Goal: Task Accomplishment & Management: Use online tool/utility

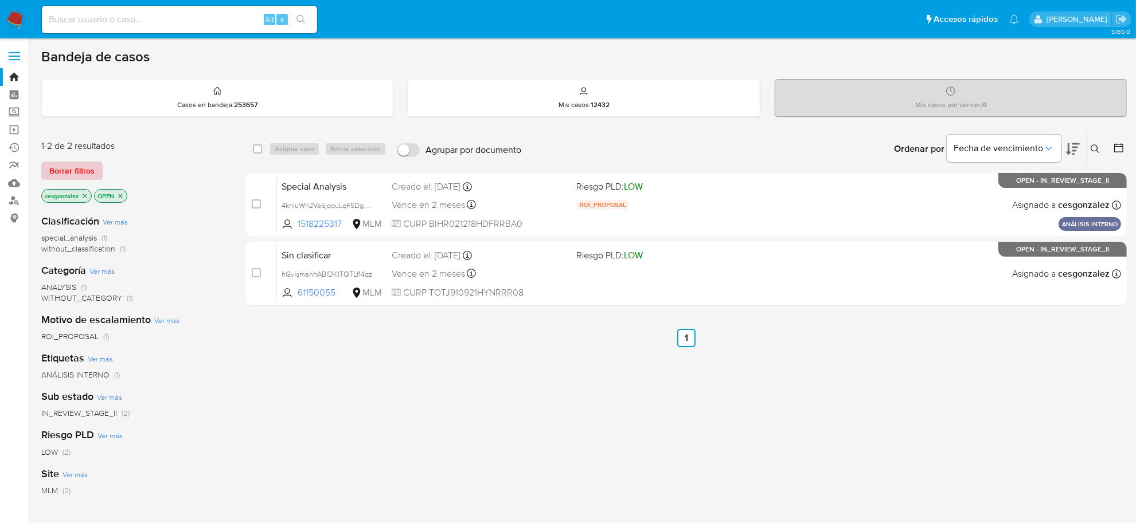
click at [64, 176] on span "Borrar filtros" at bounding box center [71, 171] width 45 height 16
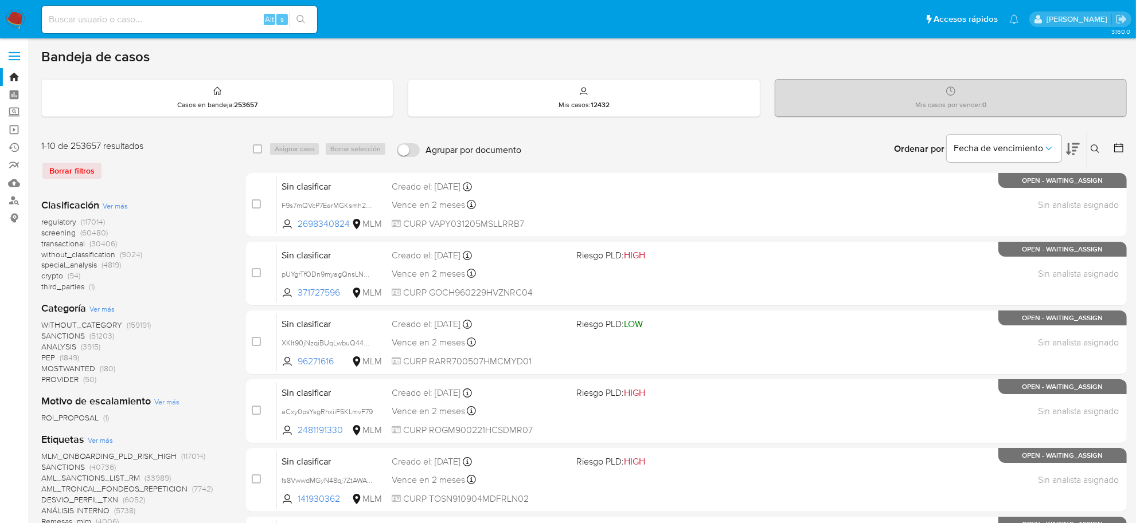
click at [63, 236] on span "screening" at bounding box center [58, 232] width 34 height 11
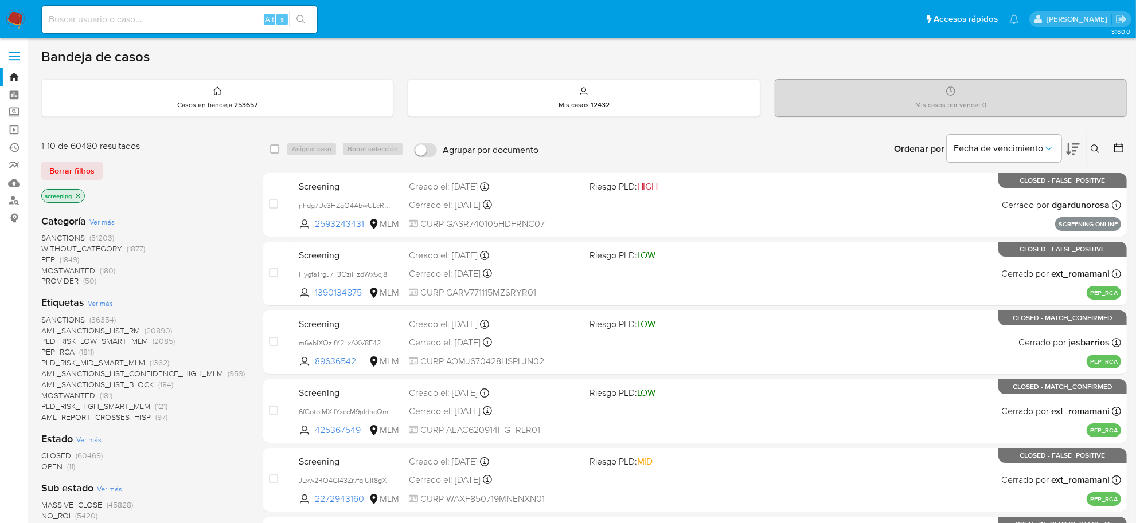
click at [63, 467] on span "OPEN (11)" at bounding box center [58, 467] width 34 height 11
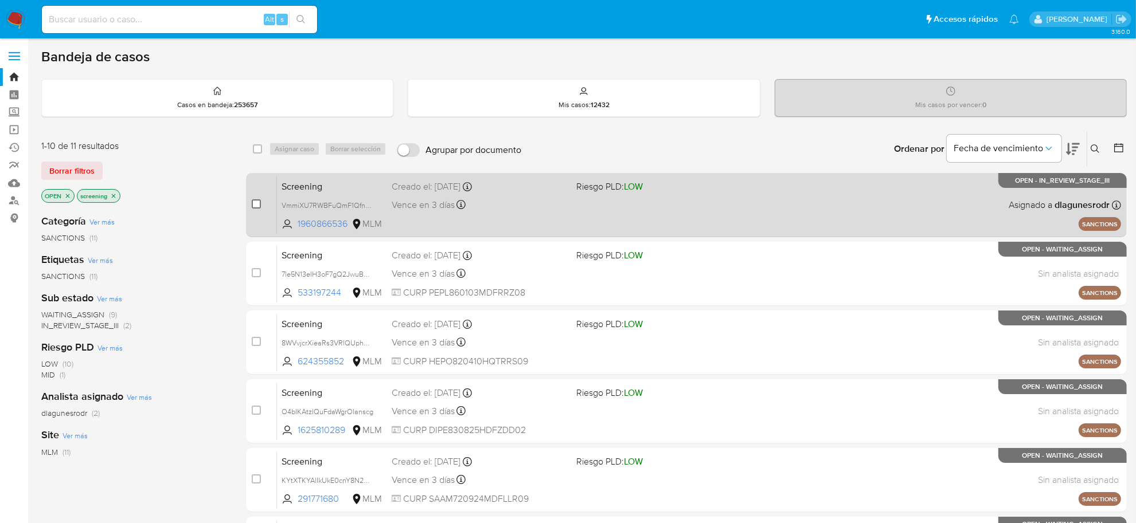
click at [252, 205] on input "checkbox" at bounding box center [256, 204] width 9 height 9
checkbox input "true"
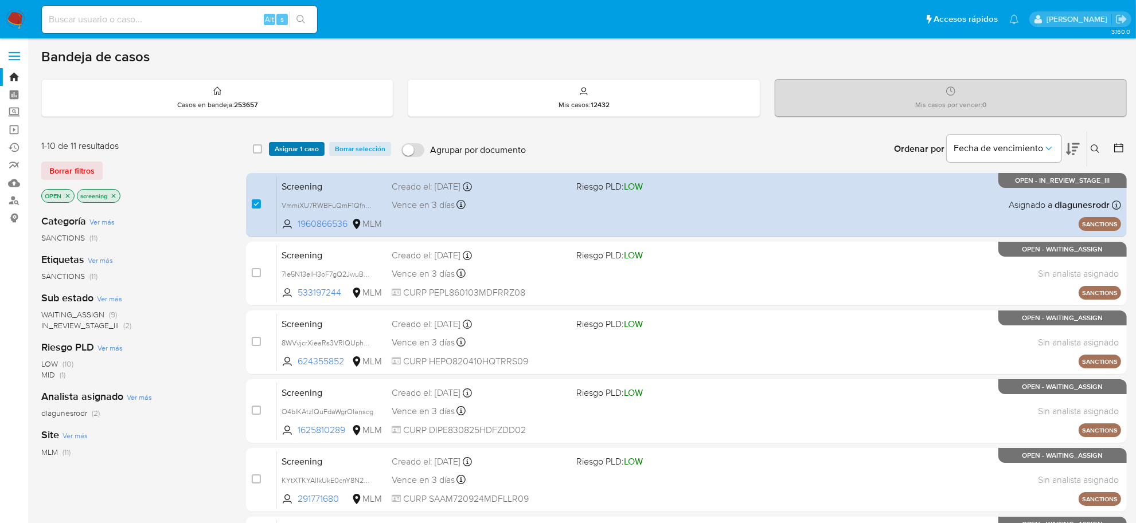
click at [291, 147] on span "Asignar 1 caso" at bounding box center [297, 148] width 44 height 11
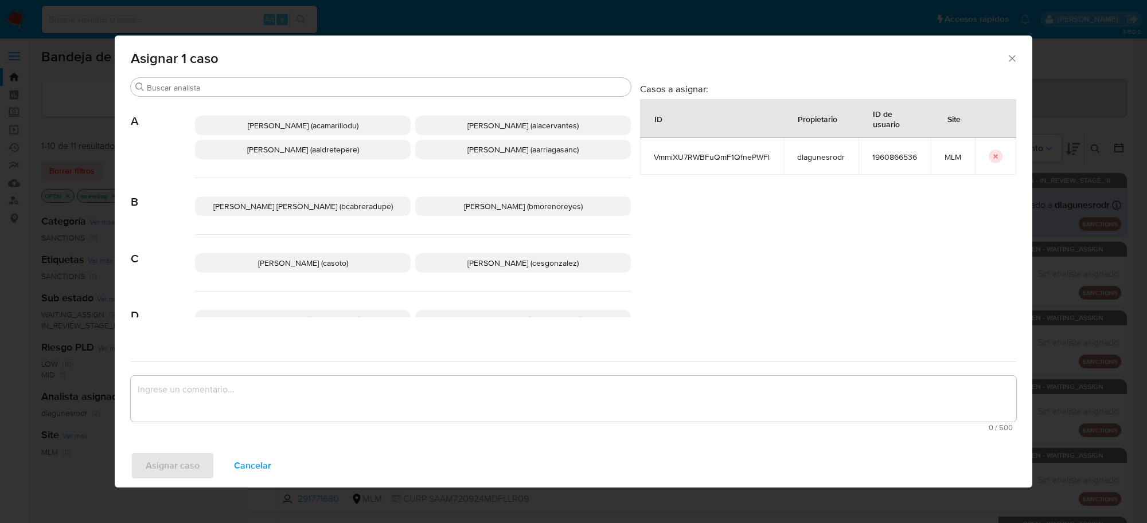
click at [483, 264] on span "Cesar Gonzalez (cesgonzalez)" at bounding box center [522, 262] width 111 height 11
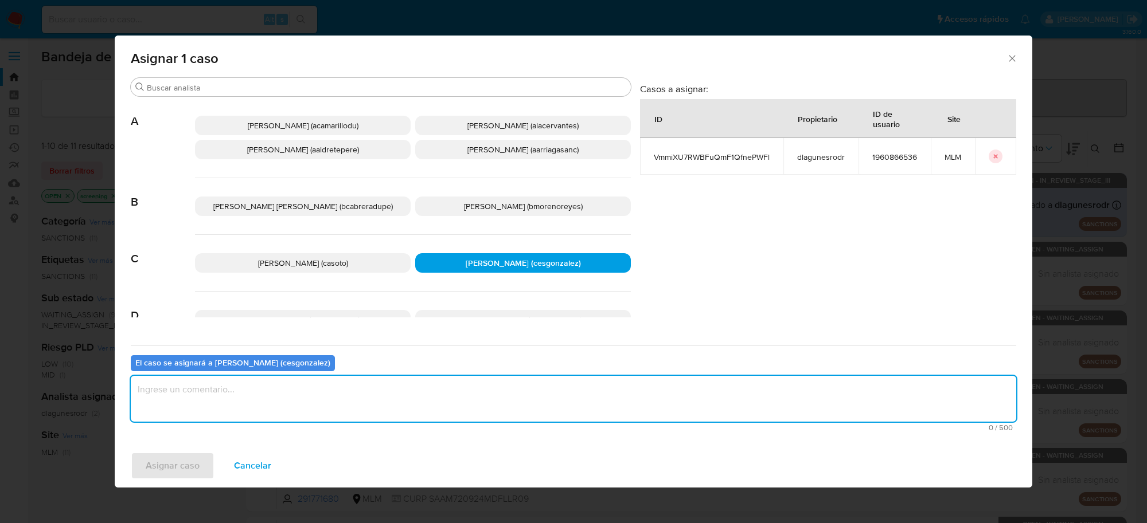
click at [296, 398] on textarea "assign-modal" at bounding box center [573, 399] width 885 height 46
click at [188, 466] on span "Asignar caso" at bounding box center [173, 465] width 54 height 25
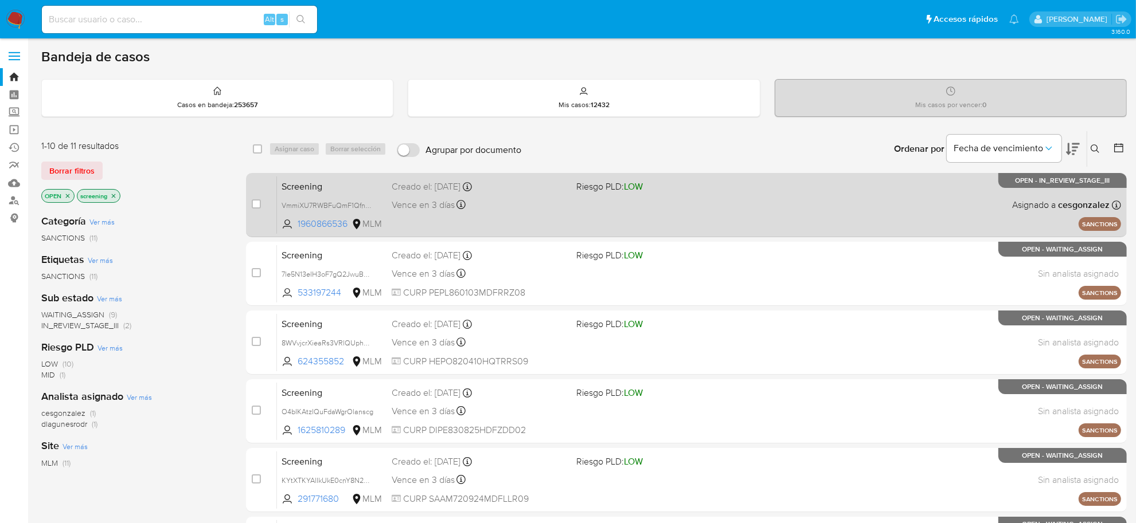
click at [486, 224] on div "Screening VmmiXU7RWBFuQmF1QfnePWFl 1960866536 MLM Riesgo PLD: LOW Creado el: 19…" at bounding box center [699, 205] width 844 height 58
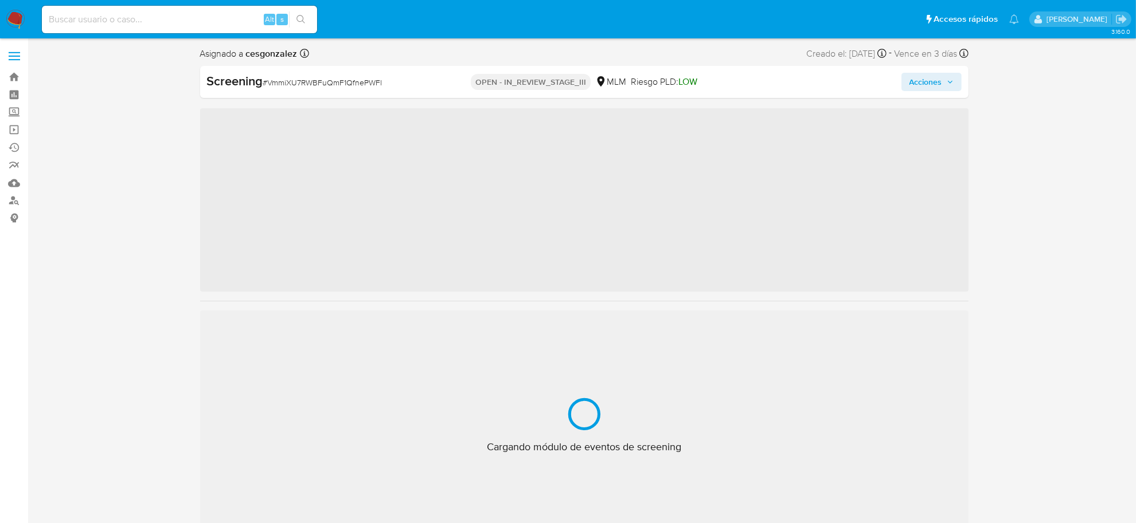
scroll to position [483, 0]
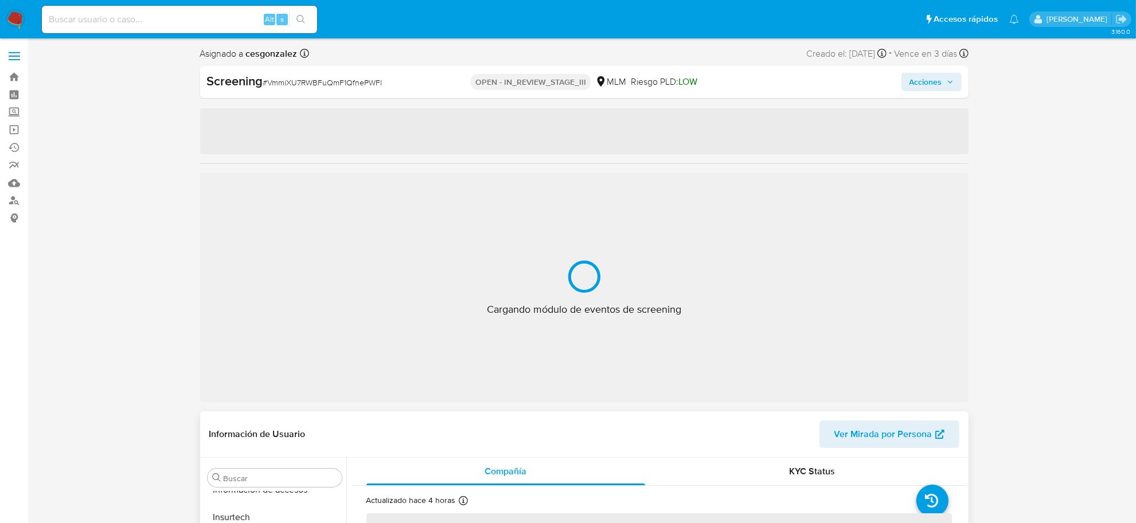
select select "10"
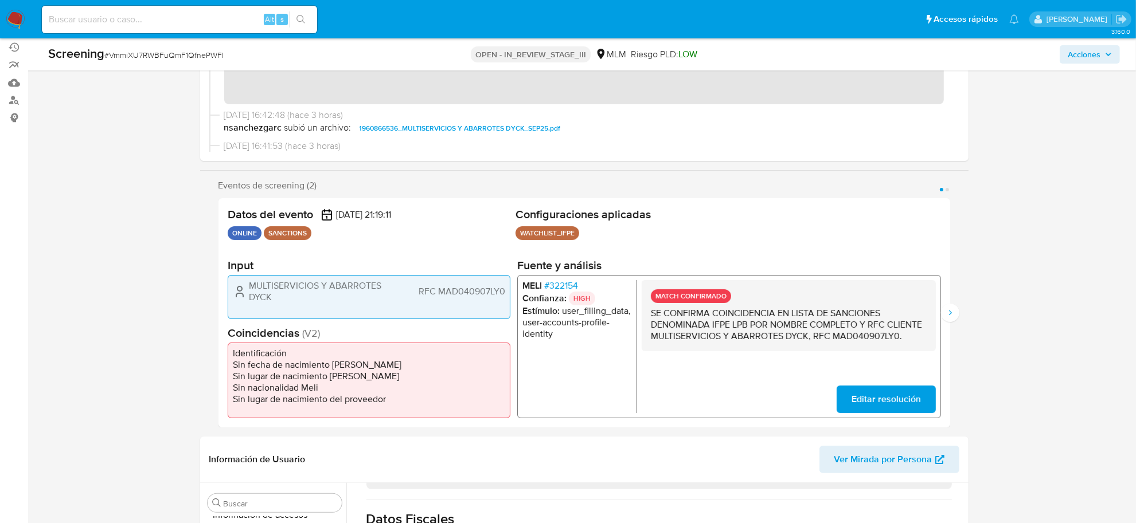
scroll to position [0, 0]
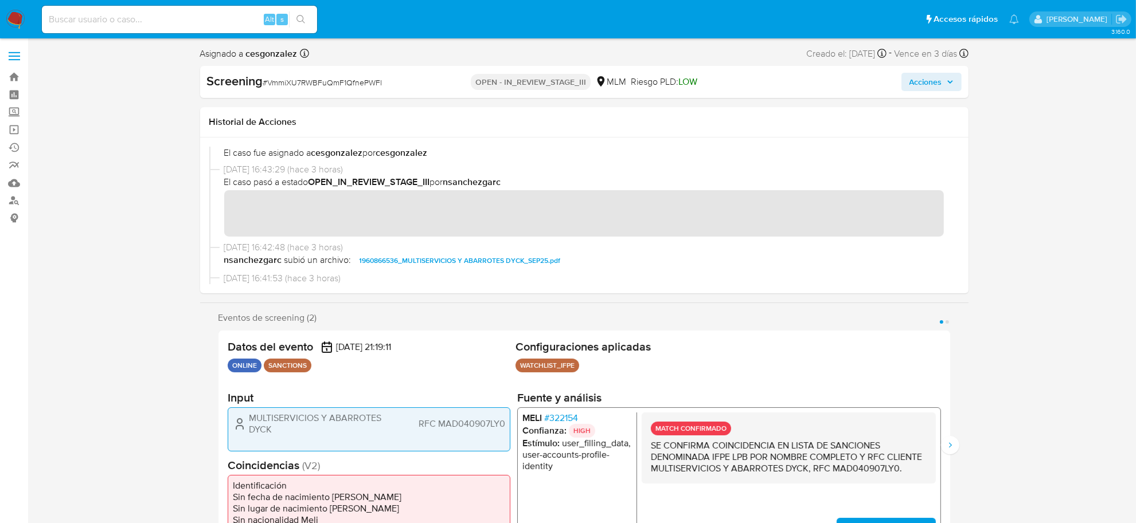
click at [935, 75] on span "Acciones" at bounding box center [925, 82] width 33 height 18
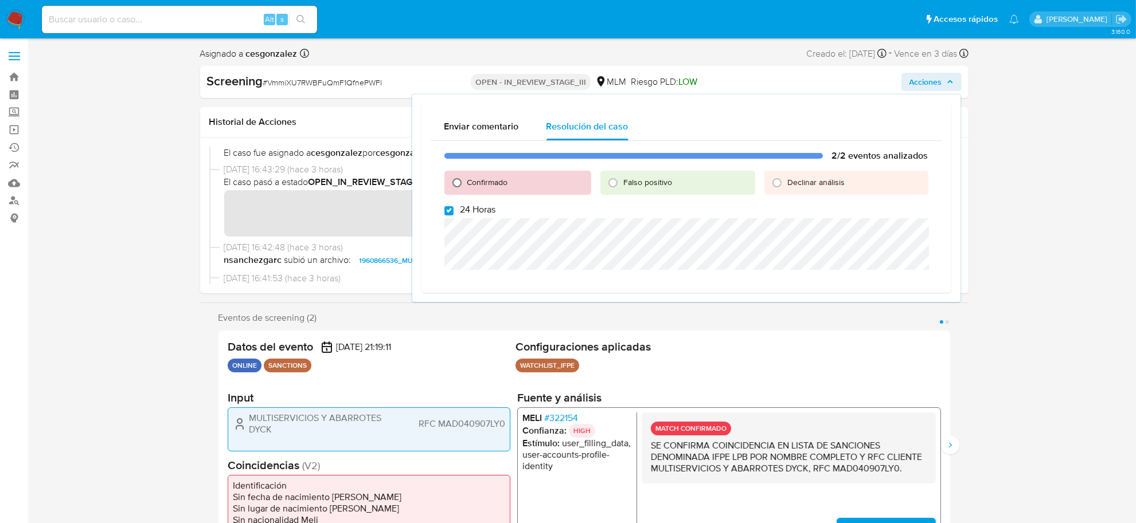
click at [456, 181] on input "Confirmado" at bounding box center [457, 183] width 18 height 18
radio input "true"
click at [449, 212] on input "24 Horas" at bounding box center [448, 210] width 9 height 9
checkbox input "false"
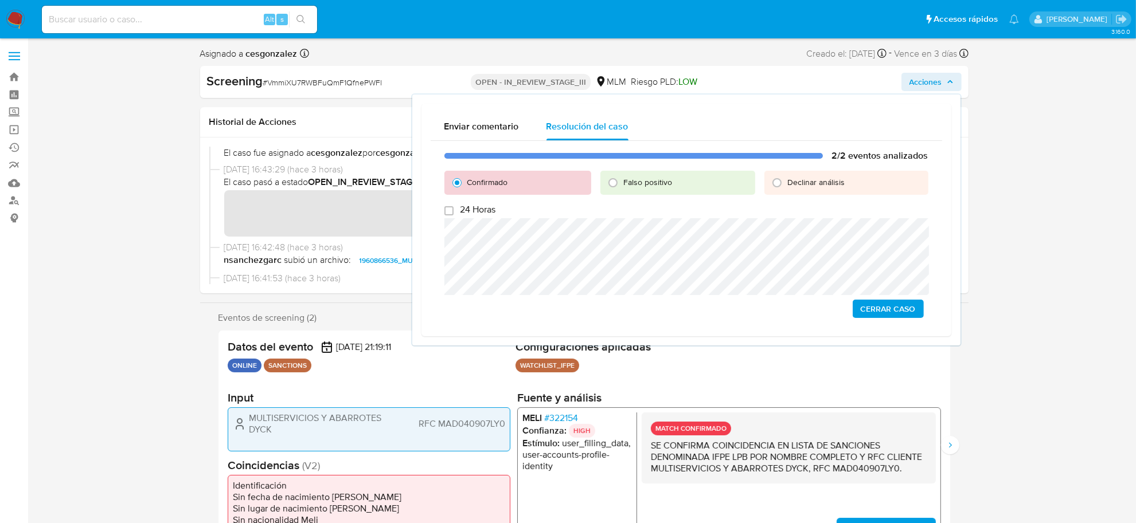
click at [904, 305] on span "Cerrar Caso" at bounding box center [888, 309] width 55 height 16
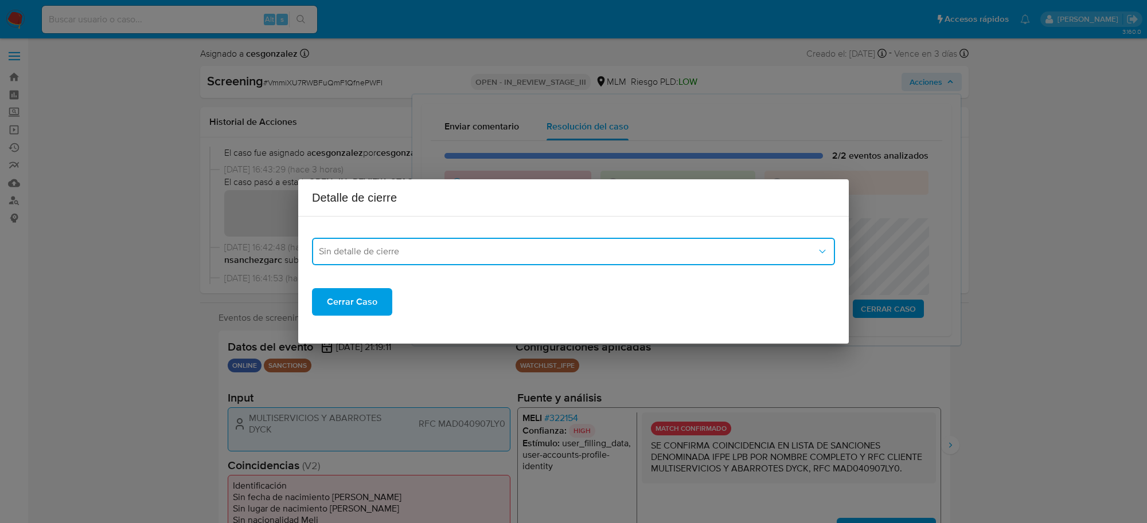
click at [523, 258] on button "Sin detalle de cierre" at bounding box center [573, 252] width 523 height 28
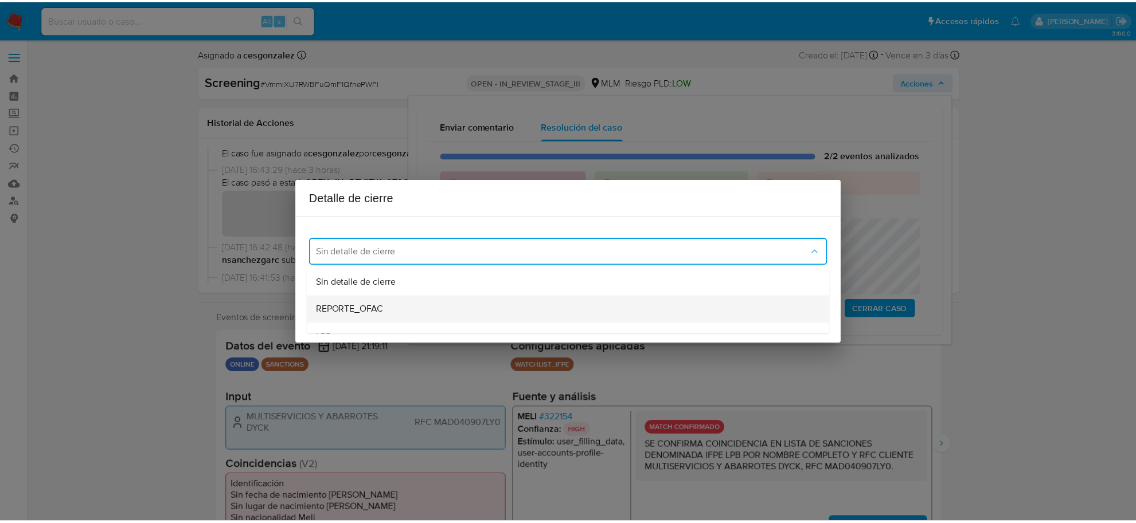
scroll to position [72, 0]
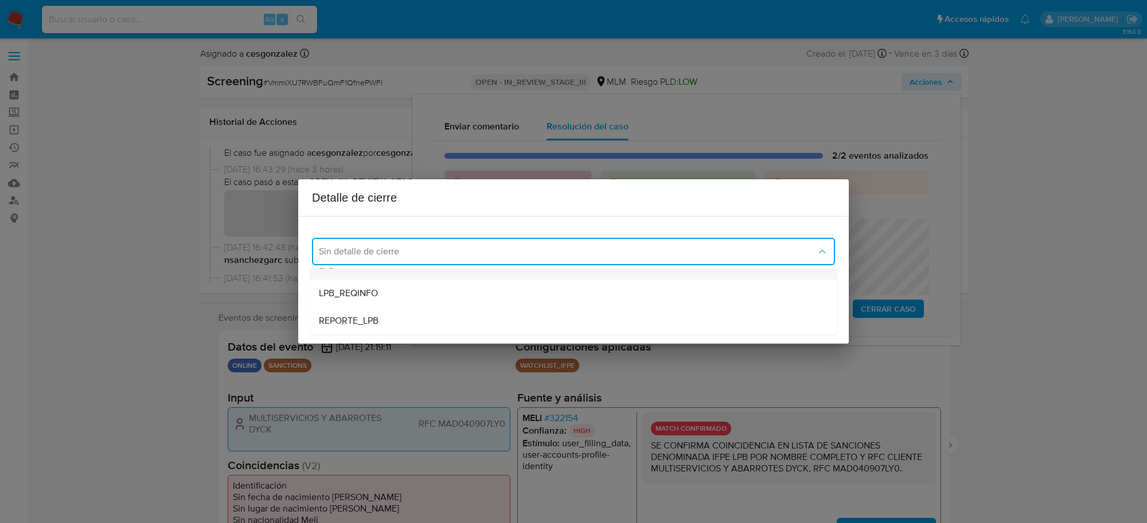
click at [362, 269] on div "LPB" at bounding box center [573, 266] width 509 height 28
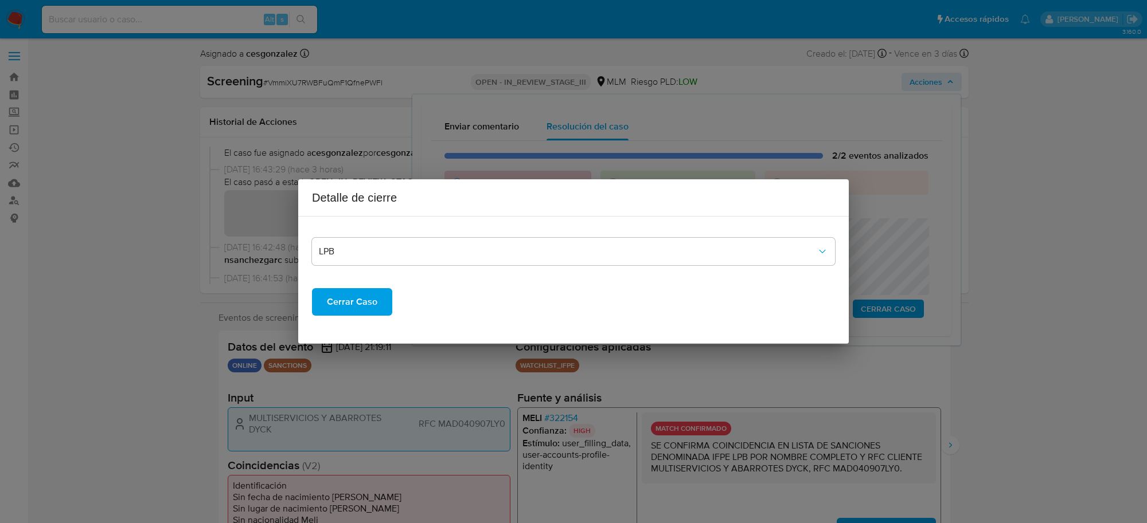
click at [331, 297] on span "Cerrar Caso" at bounding box center [352, 302] width 50 height 25
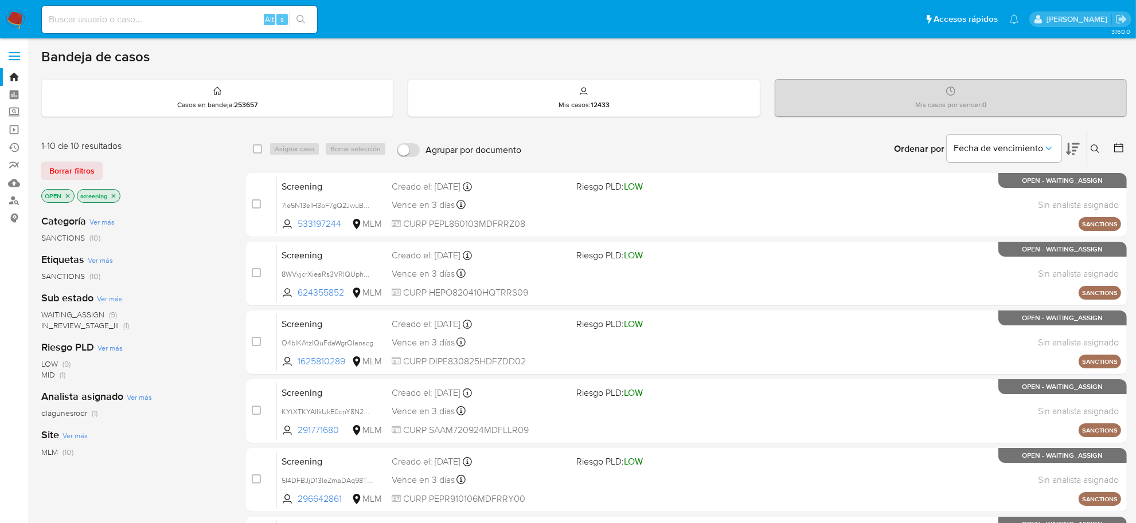
click at [101, 12] on input at bounding box center [179, 19] width 275 height 15
click at [9, 159] on link "Reportes" at bounding box center [68, 166] width 136 height 18
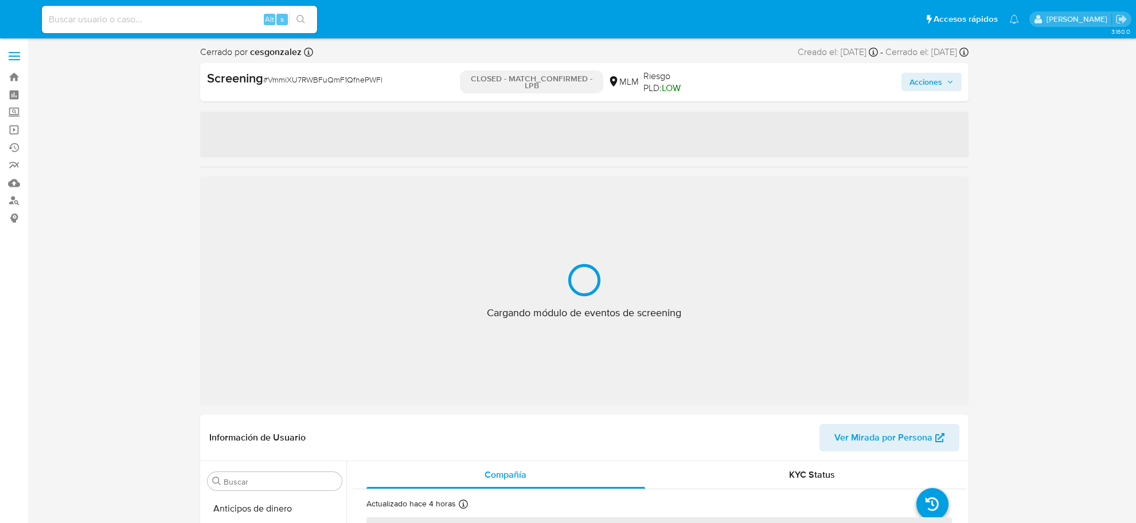
select select "10"
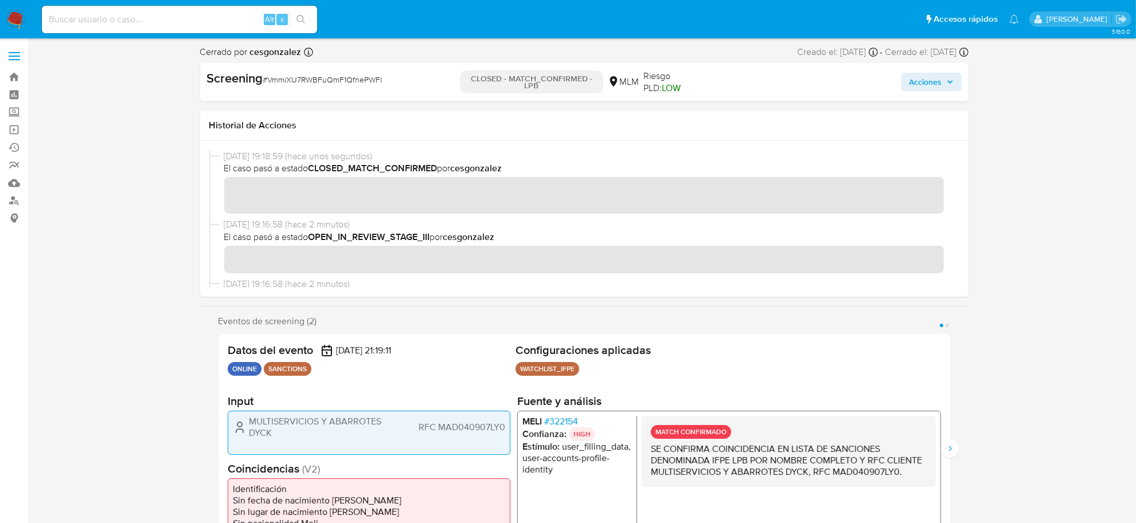
scroll to position [483, 0]
click at [187, 9] on div "Alt s" at bounding box center [179, 20] width 275 height 28
click at [190, 21] on input at bounding box center [179, 19] width 275 height 15
paste input "ly7CgQ4jvEj5PHhZNi3g0xi4"
type input "ly7CgQ4jvEj5PHhZNi3g0xi4"
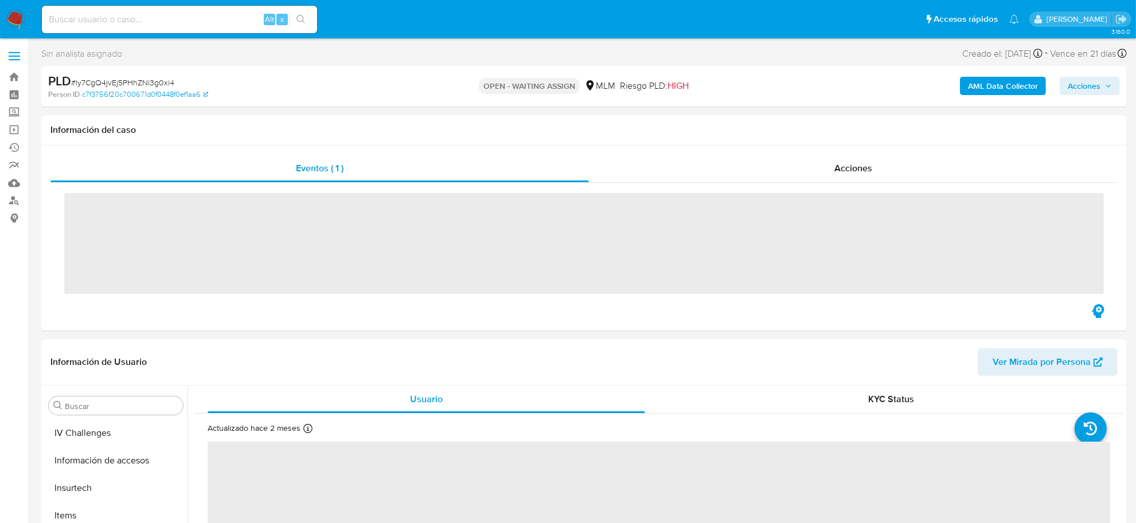
scroll to position [483, 0]
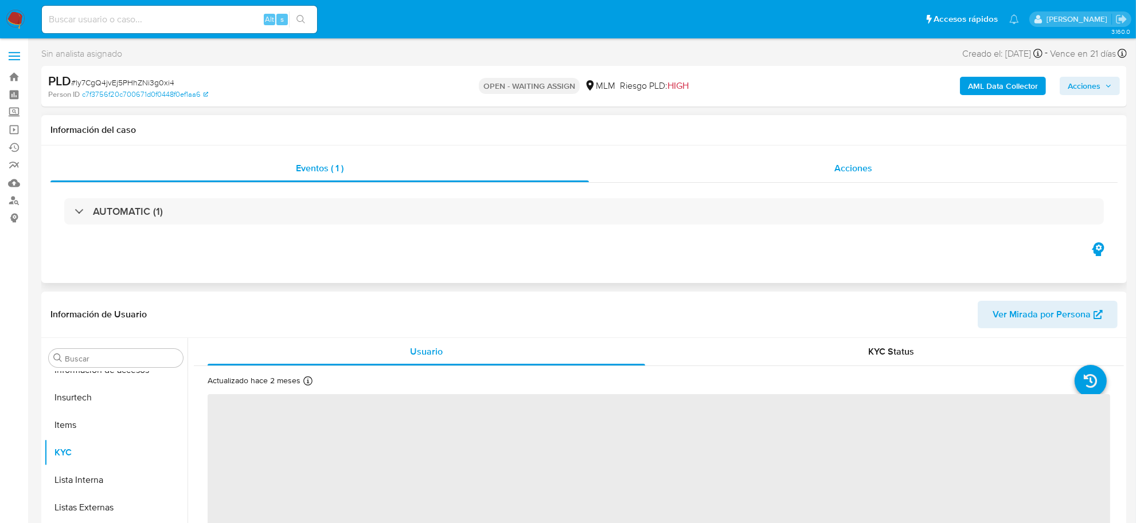
select select "10"
click at [871, 166] on span "Acciones" at bounding box center [853, 168] width 38 height 13
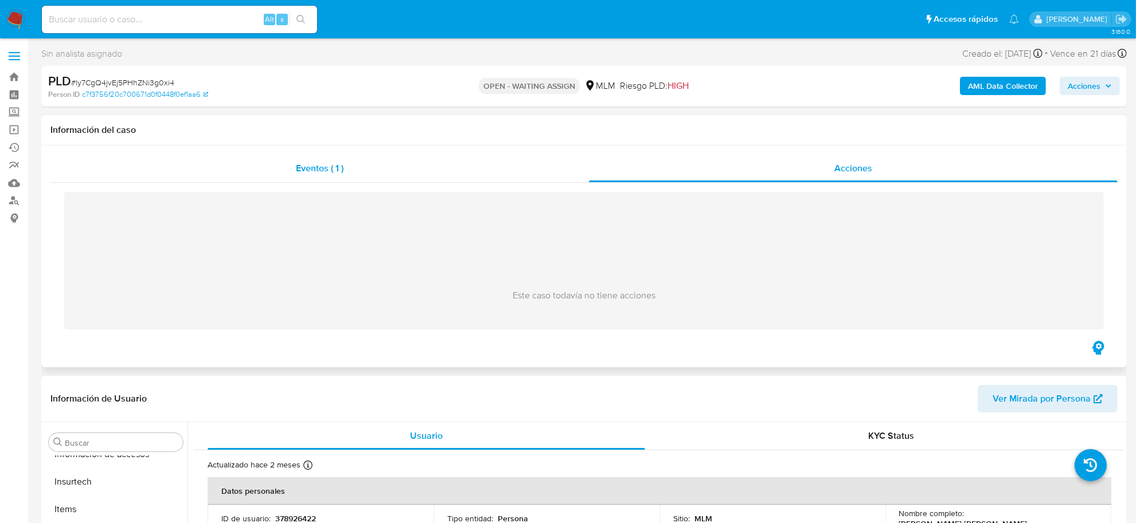
click at [319, 176] on div "Eventos ( 1 )" at bounding box center [319, 169] width 538 height 28
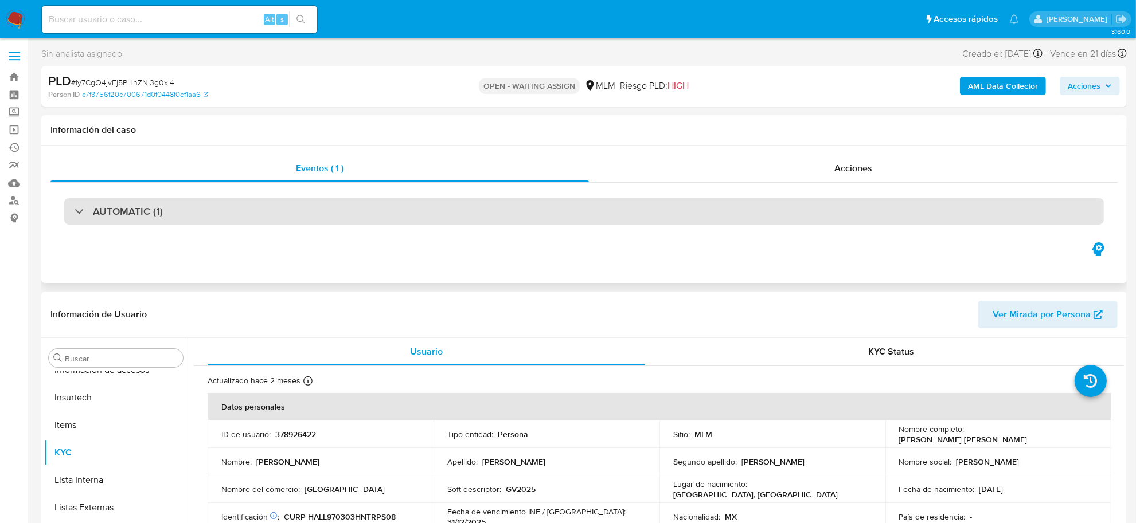
click at [108, 218] on h3 "AUTOMATIC (1)" at bounding box center [128, 211] width 70 height 13
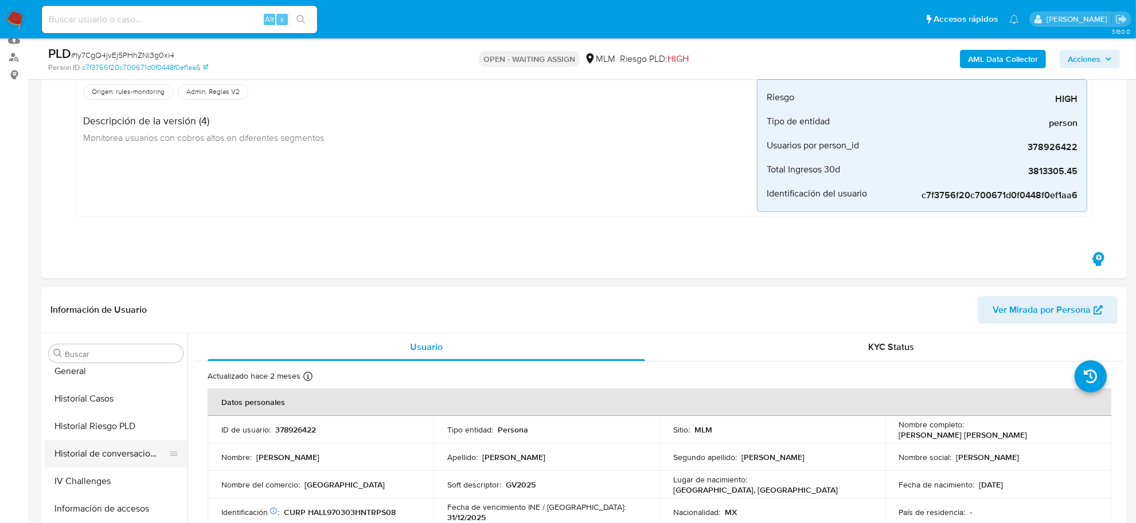
scroll to position [268, 0]
click at [95, 448] on button "General" at bounding box center [111, 443] width 134 height 28
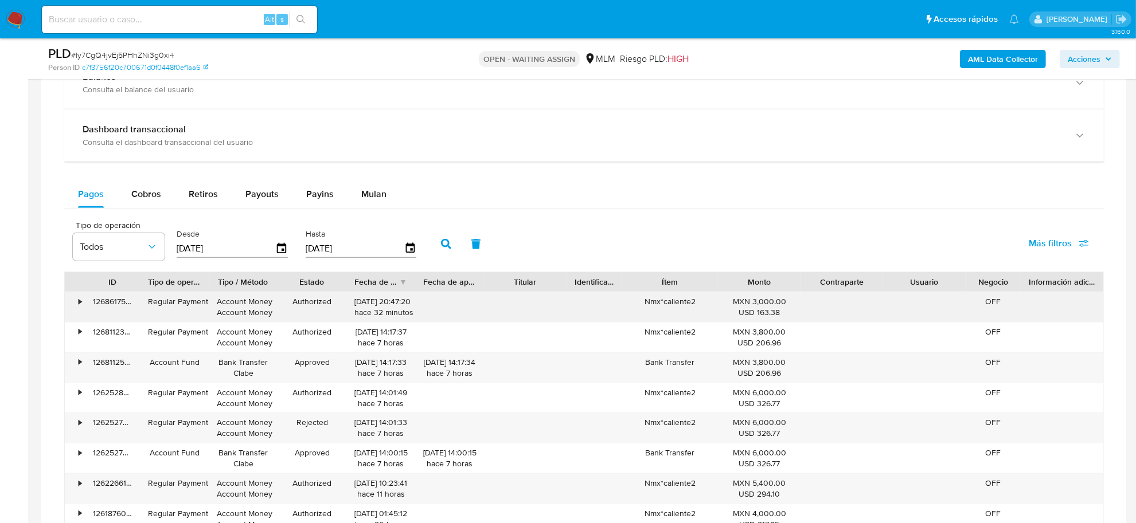
scroll to position [1003, 0]
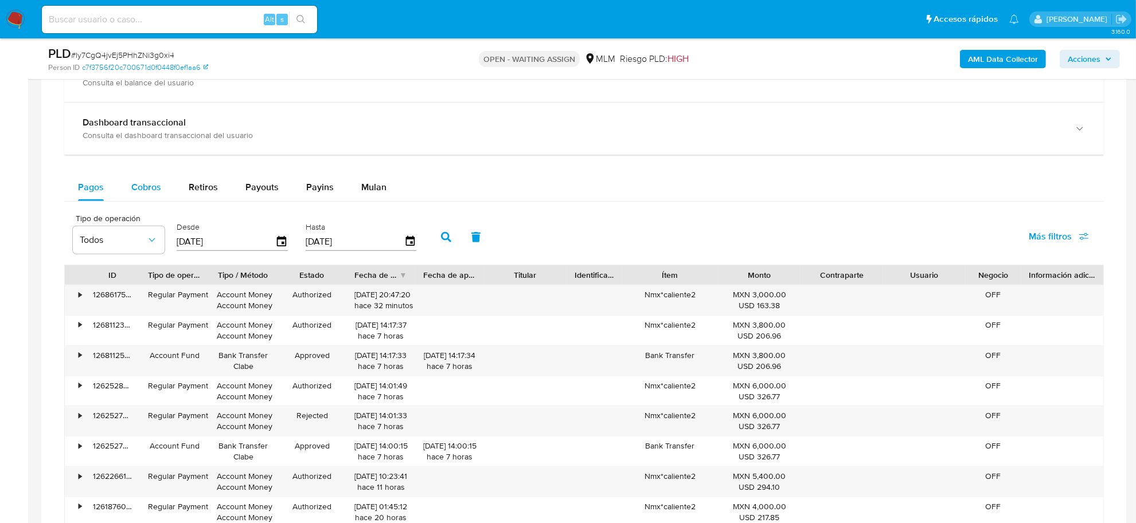
click at [135, 193] on span "Cobros" at bounding box center [146, 187] width 30 height 13
select select "10"
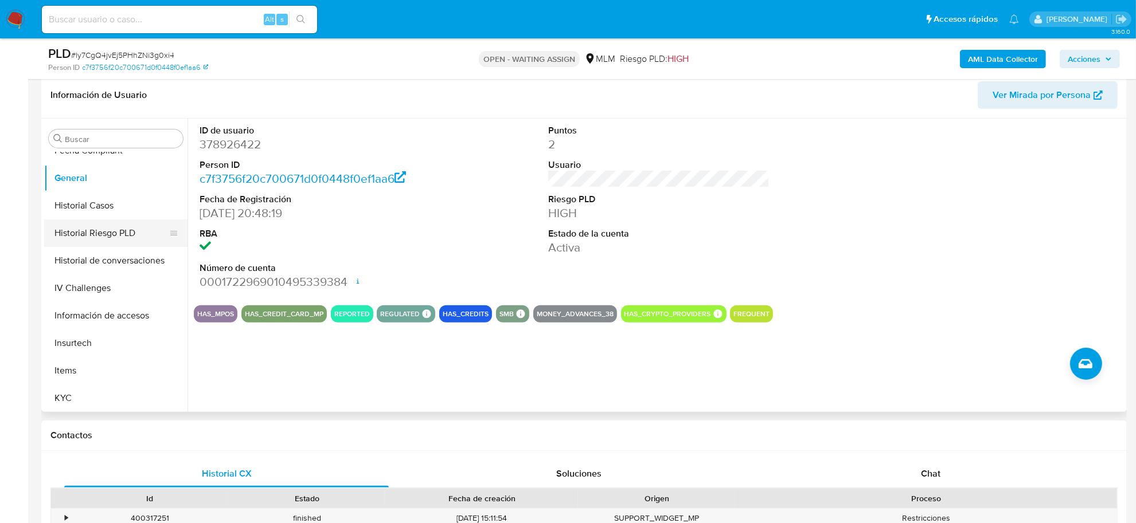
scroll to position [340, 0]
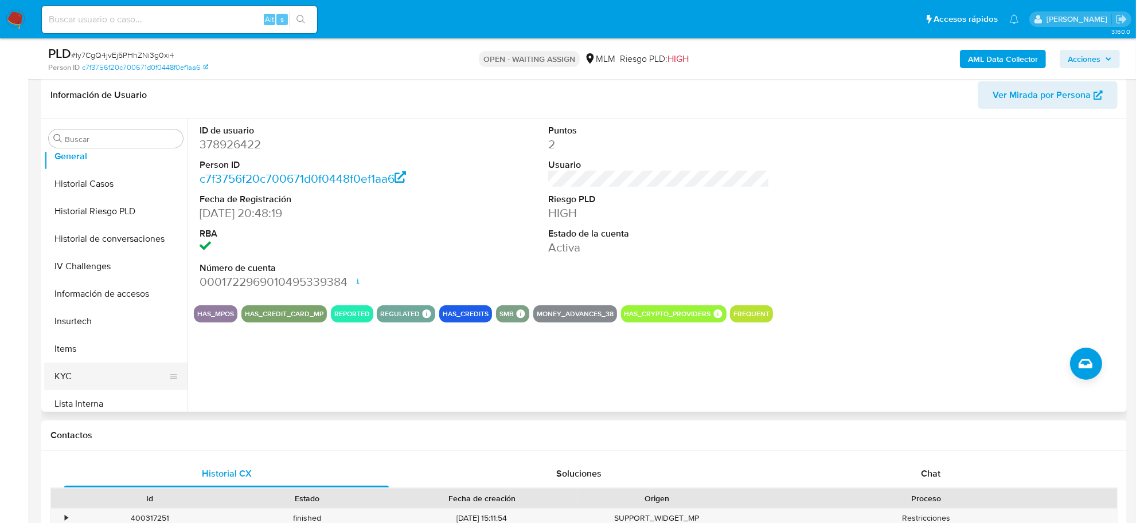
click at [89, 376] on button "KYC" at bounding box center [111, 377] width 134 height 28
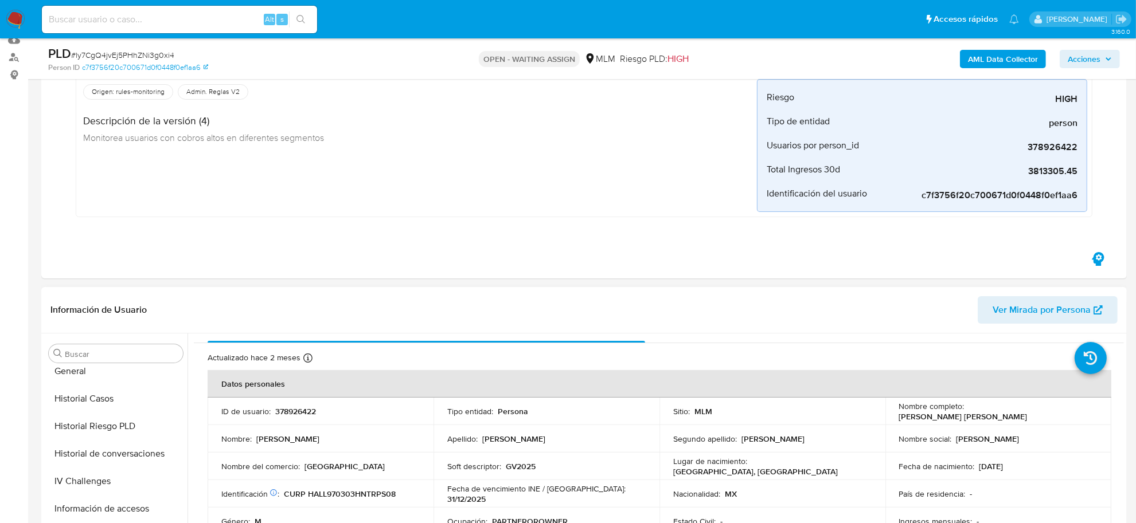
scroll to position [72, 0]
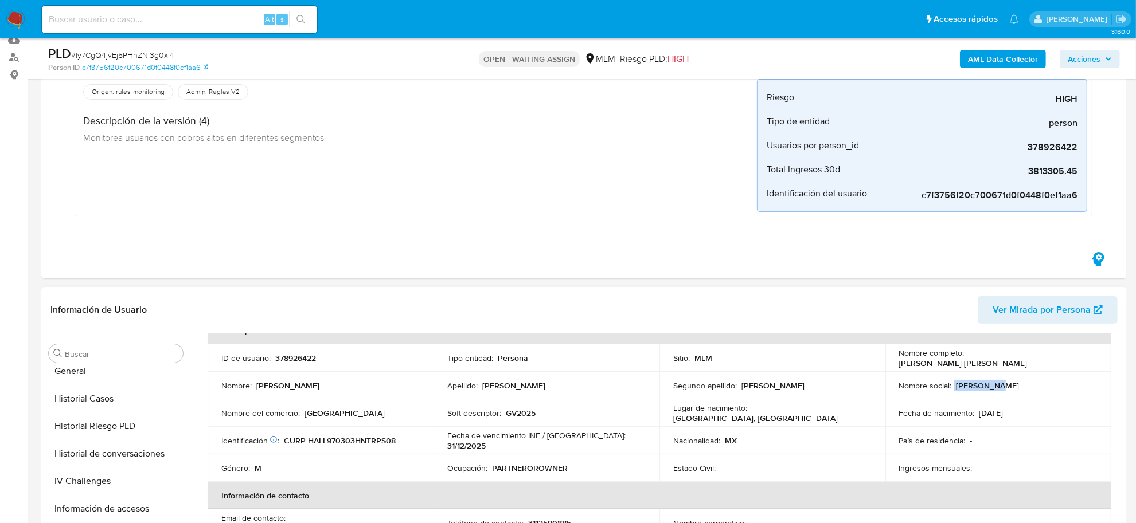
drag, startPoint x: 951, startPoint y: 385, endPoint x: 984, endPoint y: 374, distance: 35.0
click at [987, 383] on div "Nombre social : Luis Gabriel" at bounding box center [998, 386] width 198 height 10
drag, startPoint x: 964, startPoint y: 358, endPoint x: 1051, endPoint y: 359, distance: 86.6
click at [1051, 359] on div "Nombre completo : Luis Gabriel Haro Lopez" at bounding box center [998, 358] width 198 height 21
copy p "Luis Gabriel Haro Lopez"
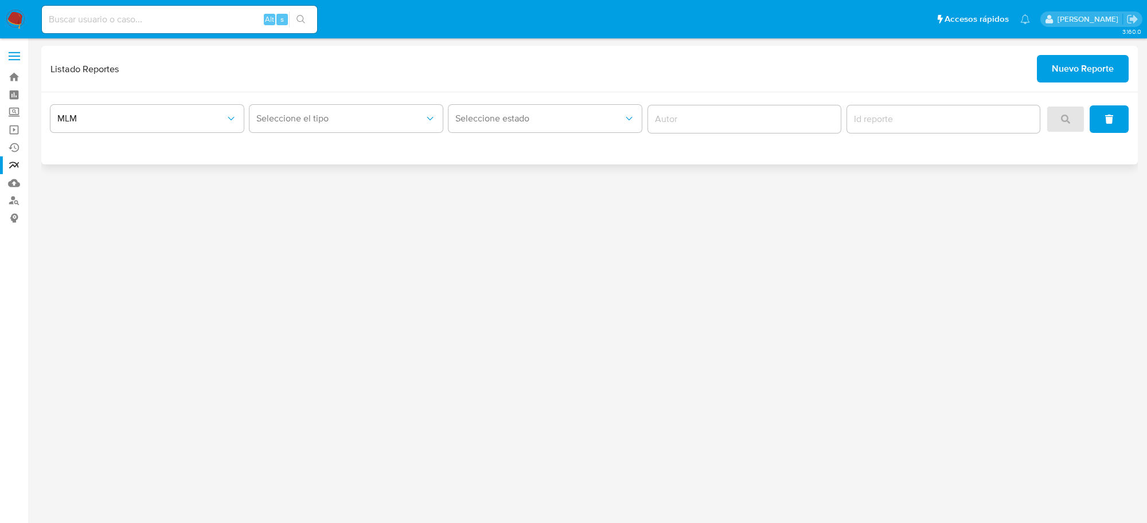
click at [1081, 67] on span "Nuevo Reporte" at bounding box center [1082, 68] width 62 height 25
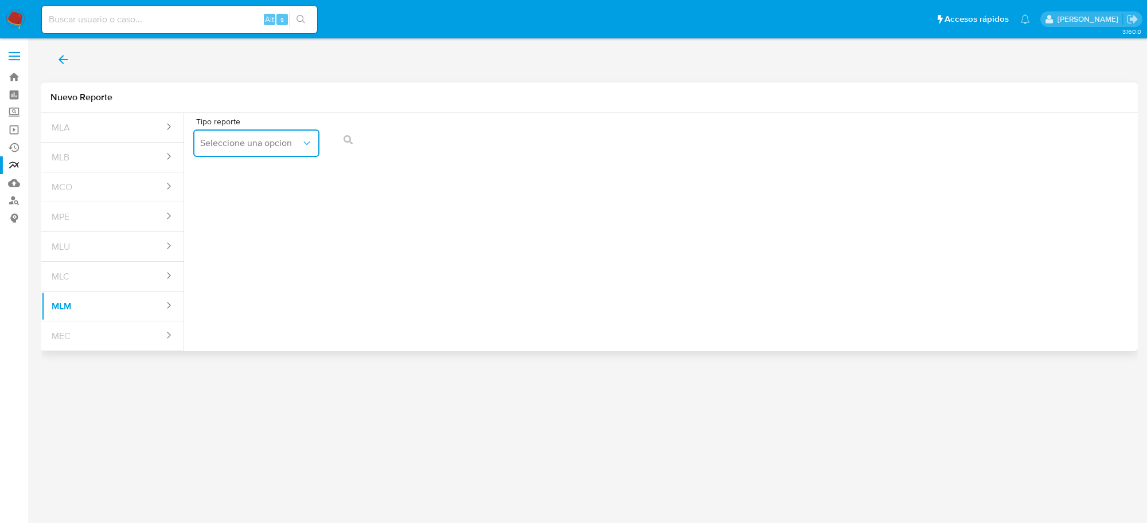
click at [302, 131] on button "Seleccione una opcion" at bounding box center [256, 144] width 126 height 28
click at [268, 170] on div "IFPE 24 HORAS" at bounding box center [252, 175] width 105 height 28
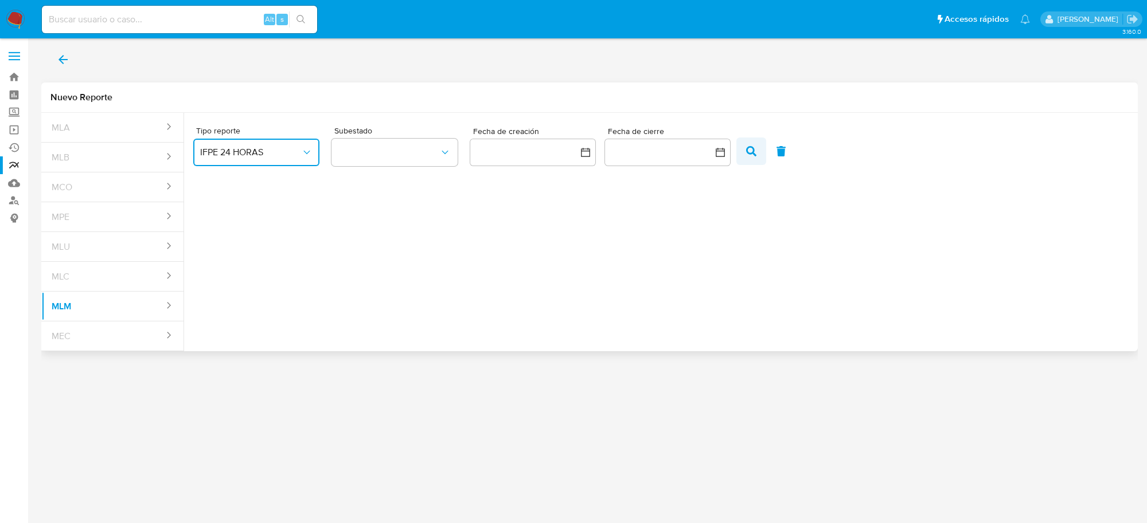
click at [750, 151] on icon "button" at bounding box center [751, 151] width 10 height 10
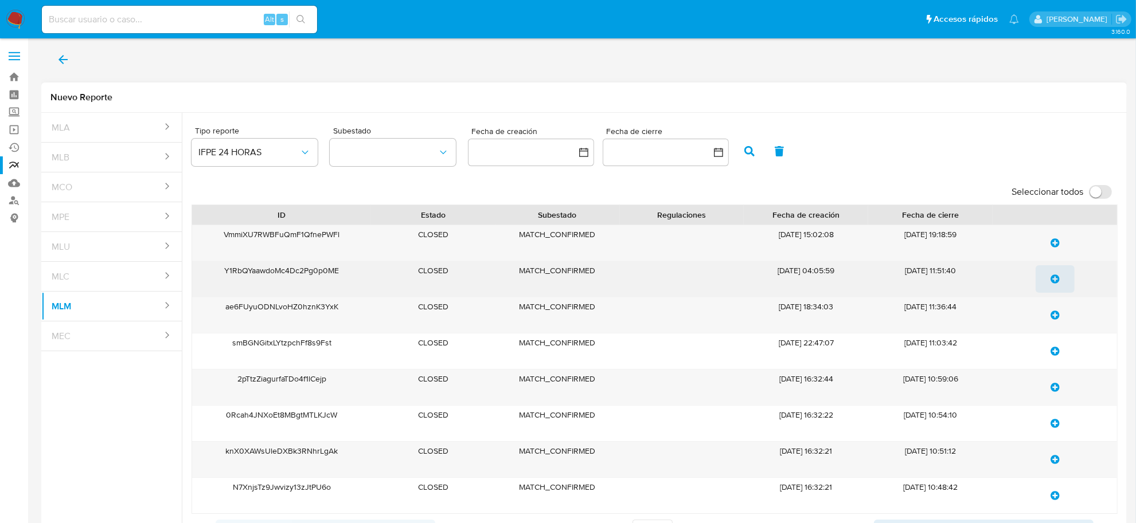
click at [1050, 273] on span "update-list" at bounding box center [1054, 279] width 9 height 25
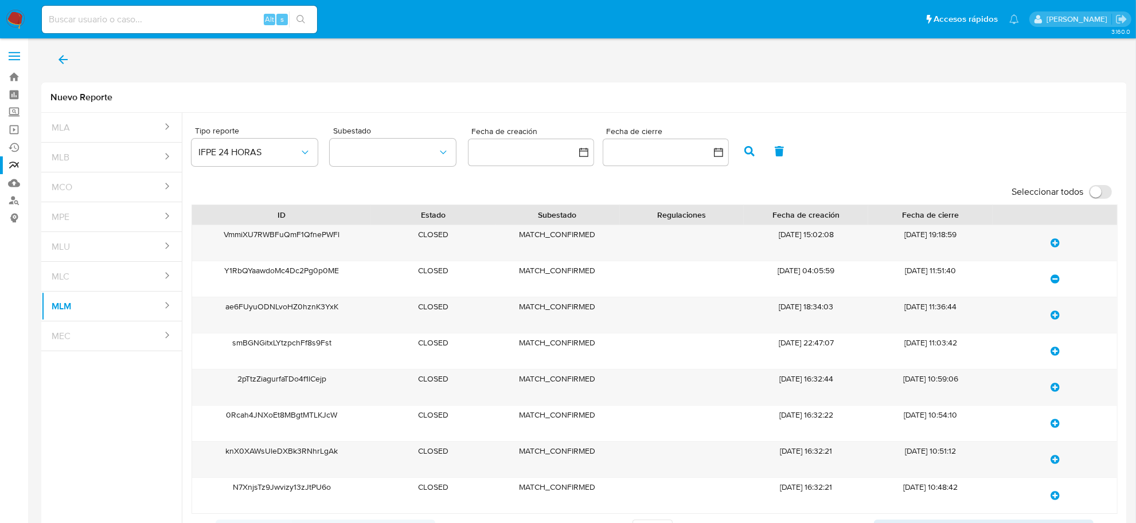
click at [170, 25] on input at bounding box center [179, 19] width 275 height 15
paste input "HIGH_VOLUME_MLM"
click at [148, 20] on input "HIGH_VOLUME_MLM" at bounding box center [179, 19] width 275 height 15
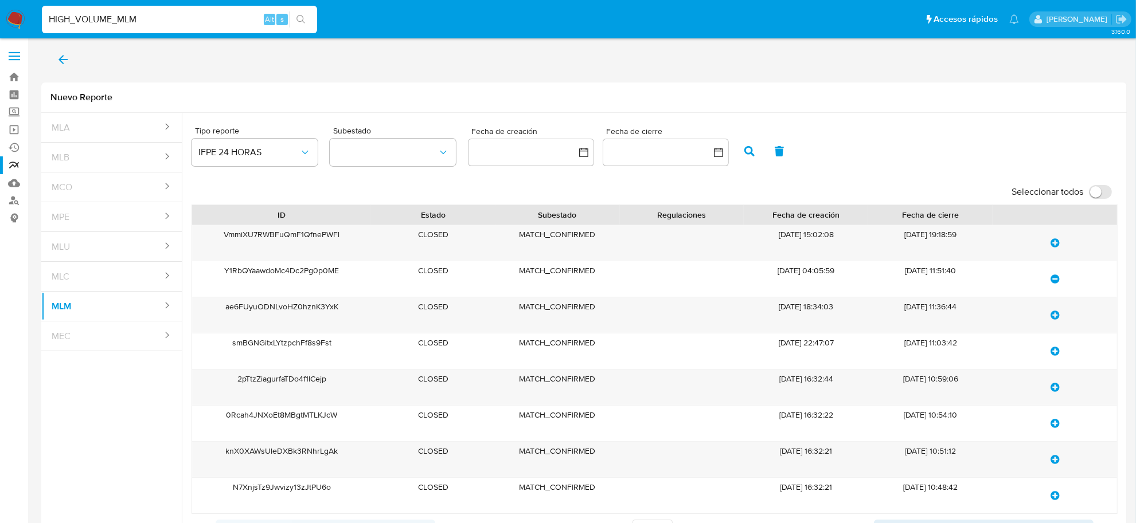
paste input "Y1RbQYaawdoMc4Dc2Pg0p0ME"
type input "Y1RbQYaawdoMc4Dc2Pg0p0ME"
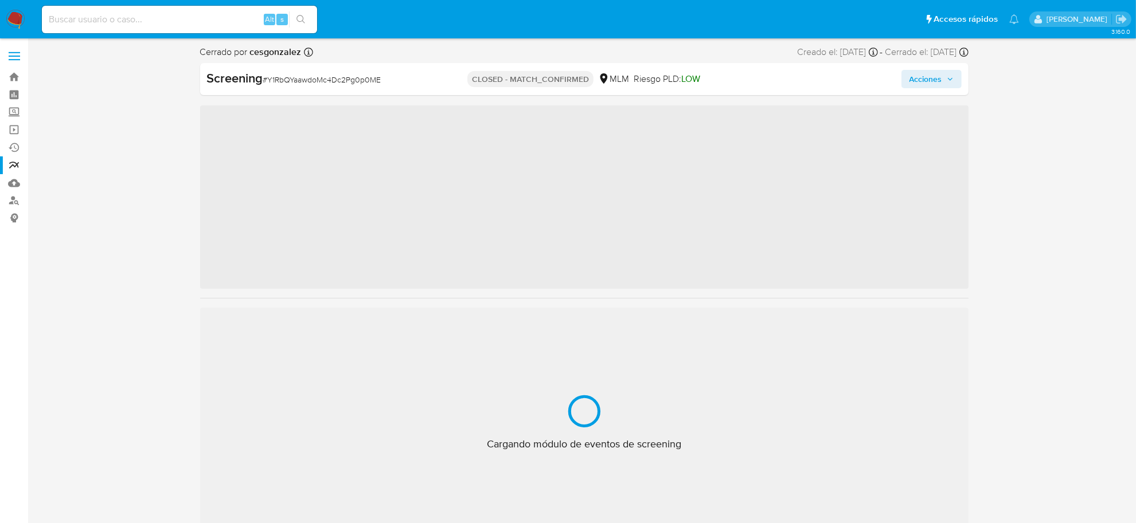
scroll to position [483, 0]
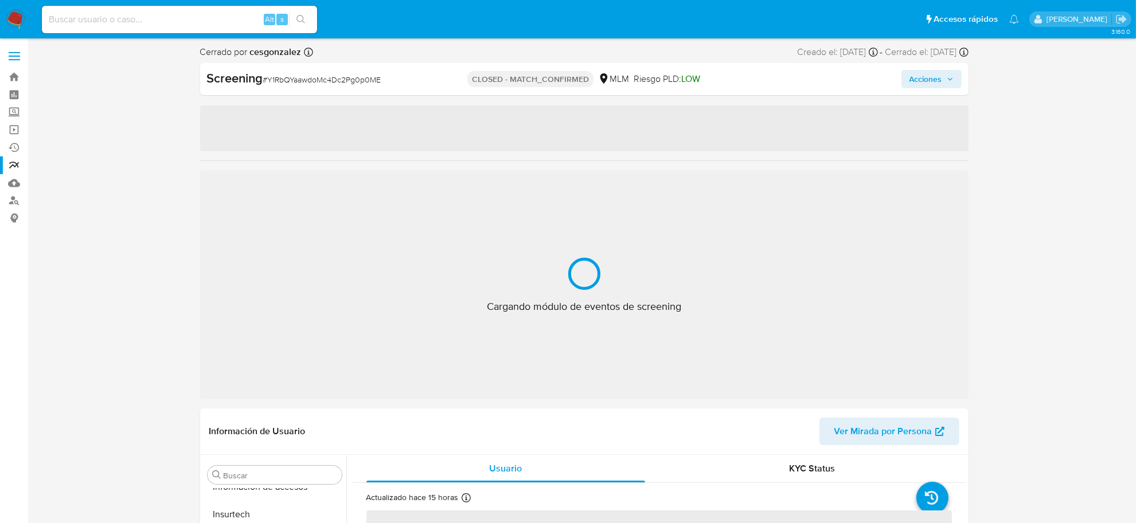
select select "10"
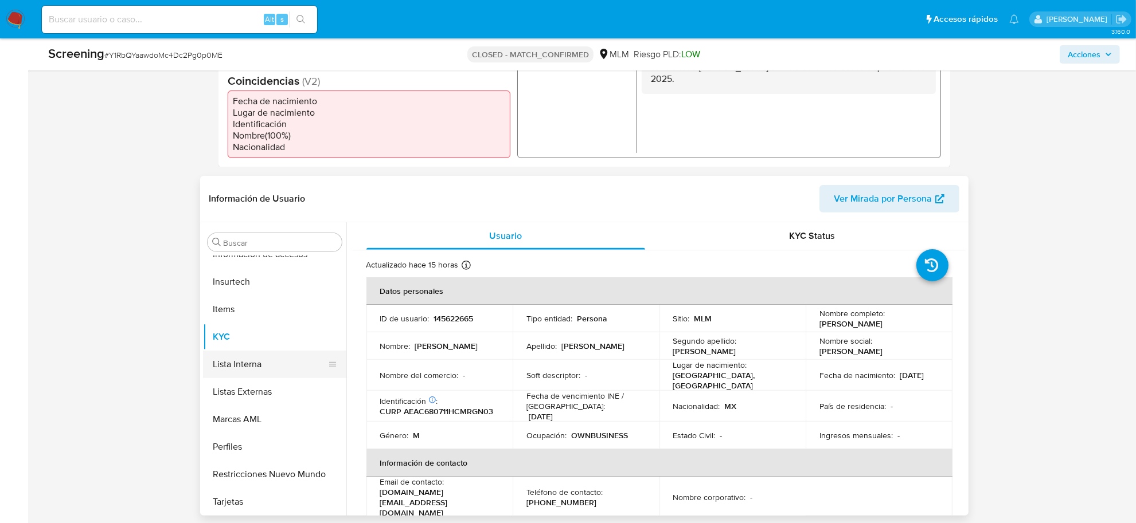
scroll to position [340, 0]
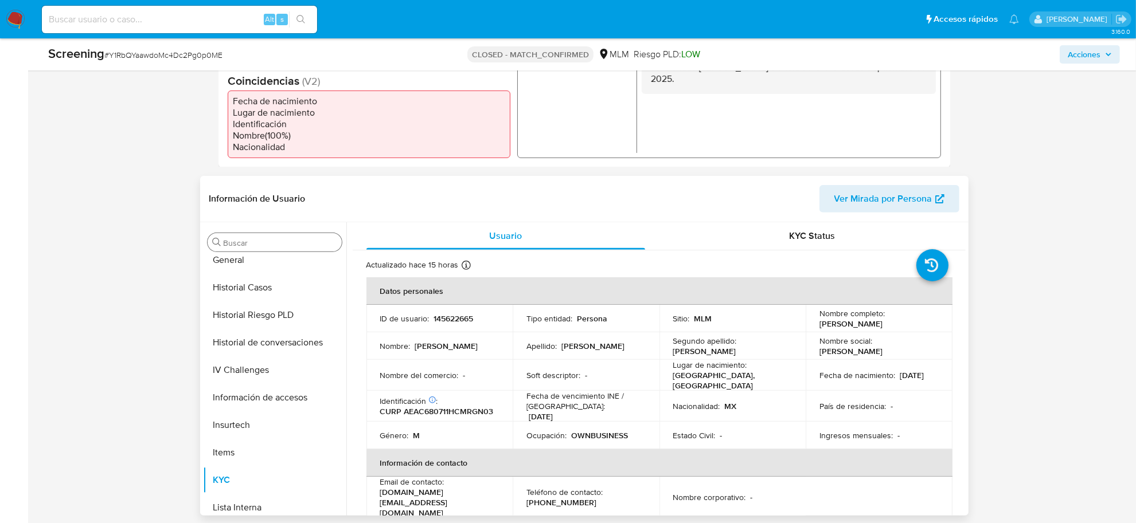
click at [236, 252] on div "Buscar" at bounding box center [275, 242] width 134 height 18
click at [236, 258] on button "General" at bounding box center [270, 261] width 134 height 28
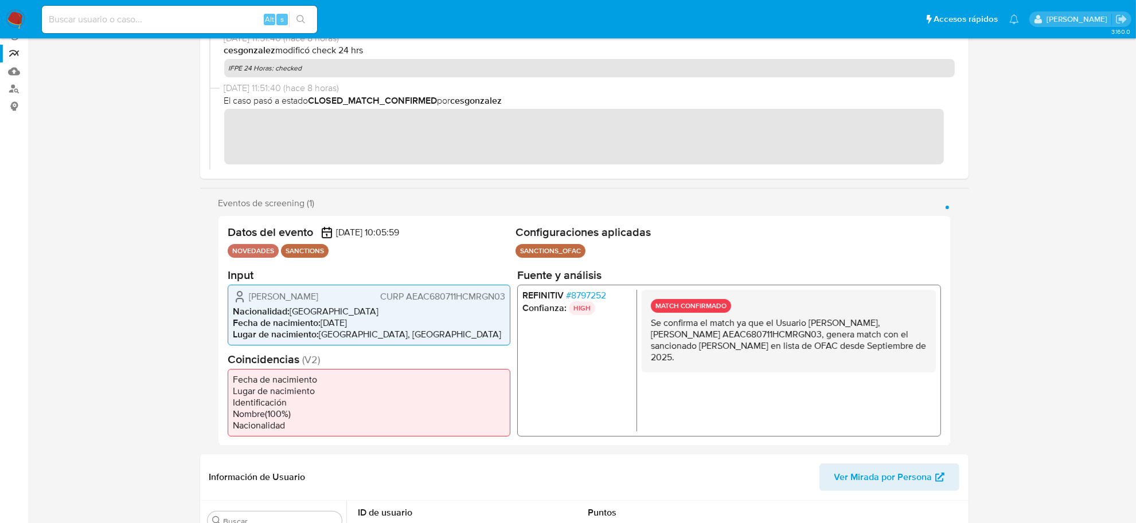
scroll to position [0, 0]
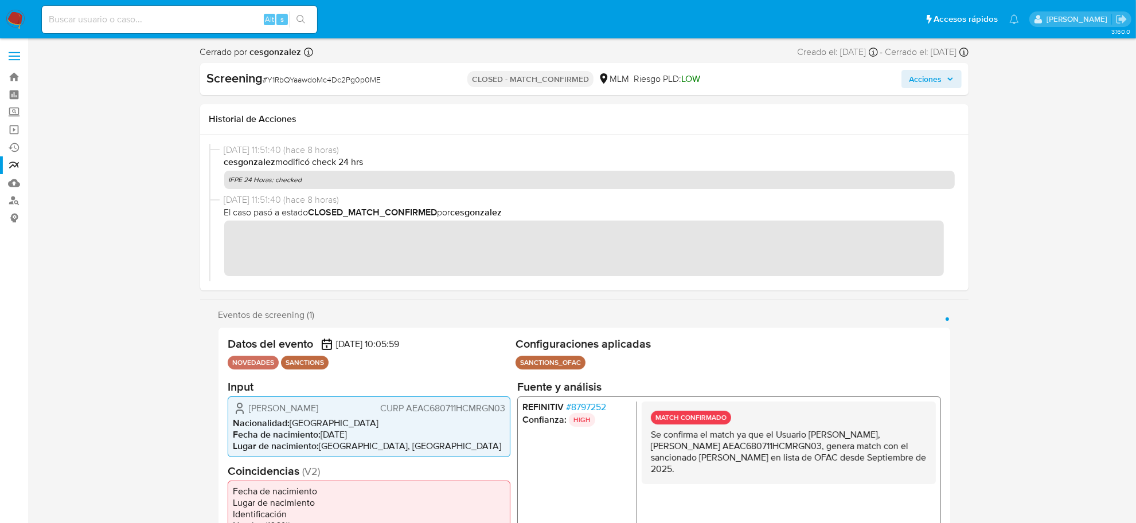
click at [15, 165] on link "Reportes" at bounding box center [68, 166] width 136 height 18
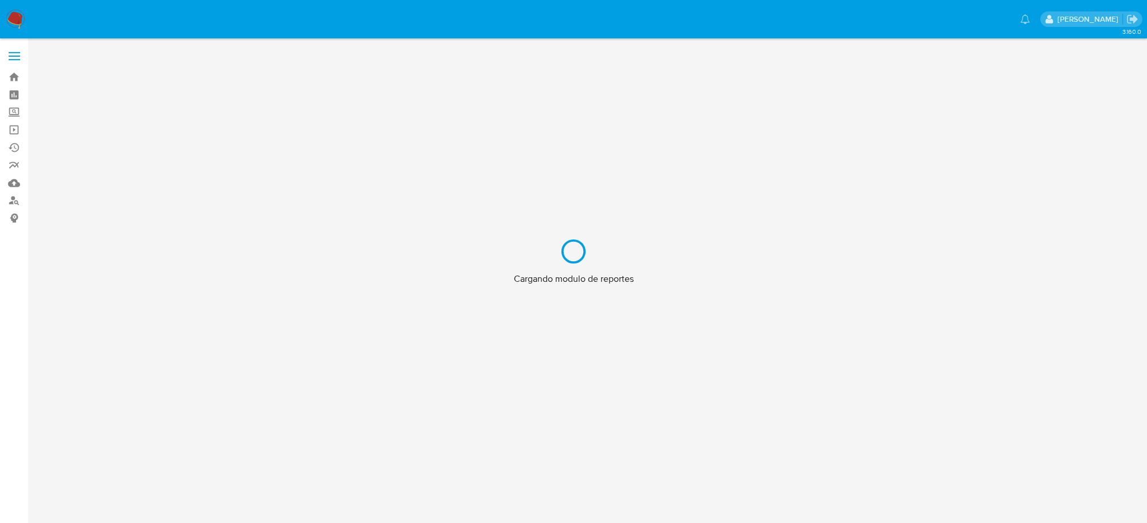
click at [14, 14] on div "Cargando modulo de reportes" at bounding box center [573, 261] width 1147 height 523
click at [14, 17] on div "Cargando modulo de reportes" at bounding box center [573, 261] width 1147 height 523
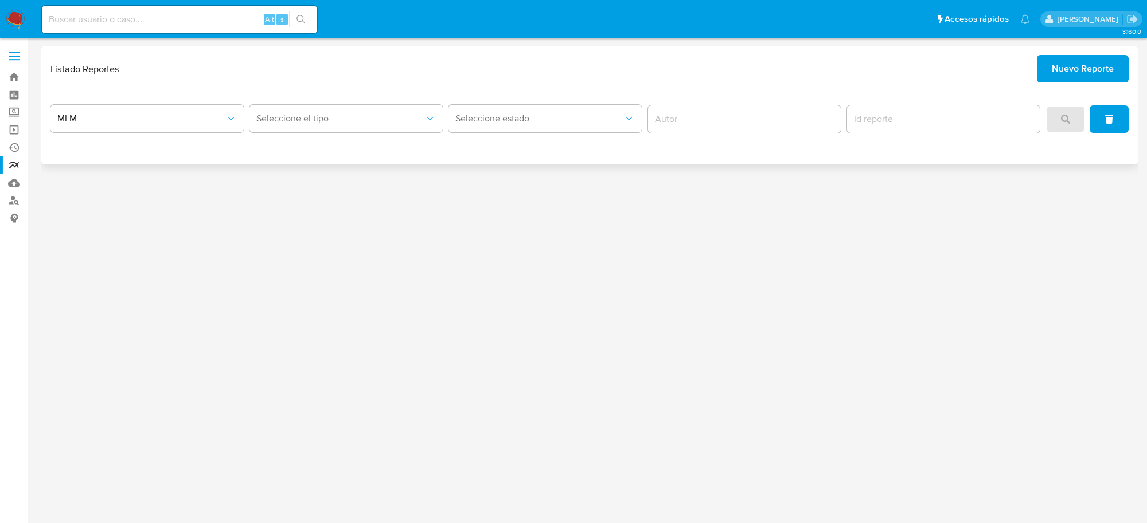
click at [1076, 66] on span "Nuevo Reporte" at bounding box center [1082, 68] width 62 height 25
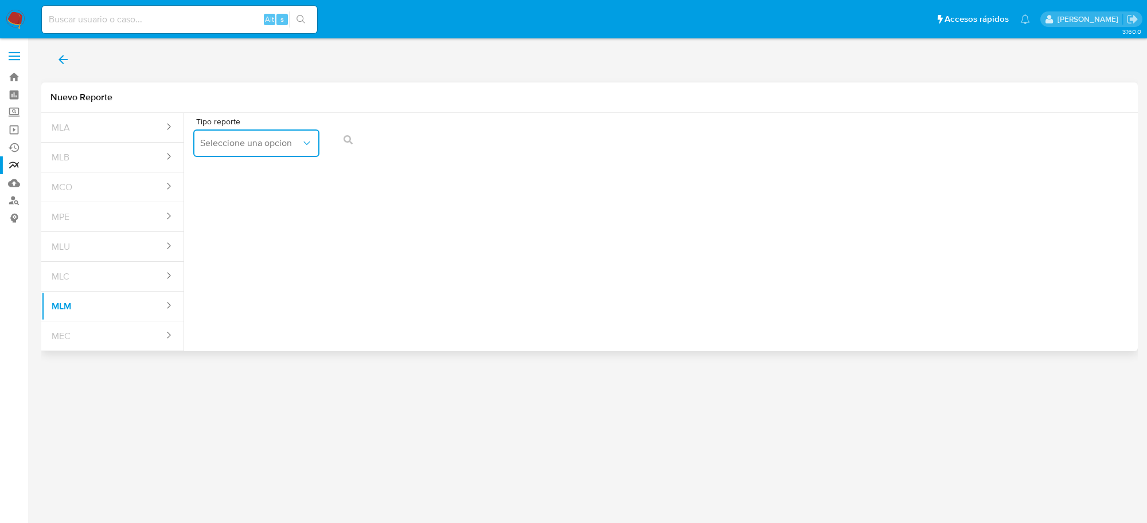
drag, startPoint x: 245, startPoint y: 139, endPoint x: 241, endPoint y: 153, distance: 13.8
click at [245, 139] on span "Seleccione una opcion" at bounding box center [250, 143] width 101 height 11
click at [241, 173] on span "IFPE 24 HORAS" at bounding box center [231, 174] width 63 height 11
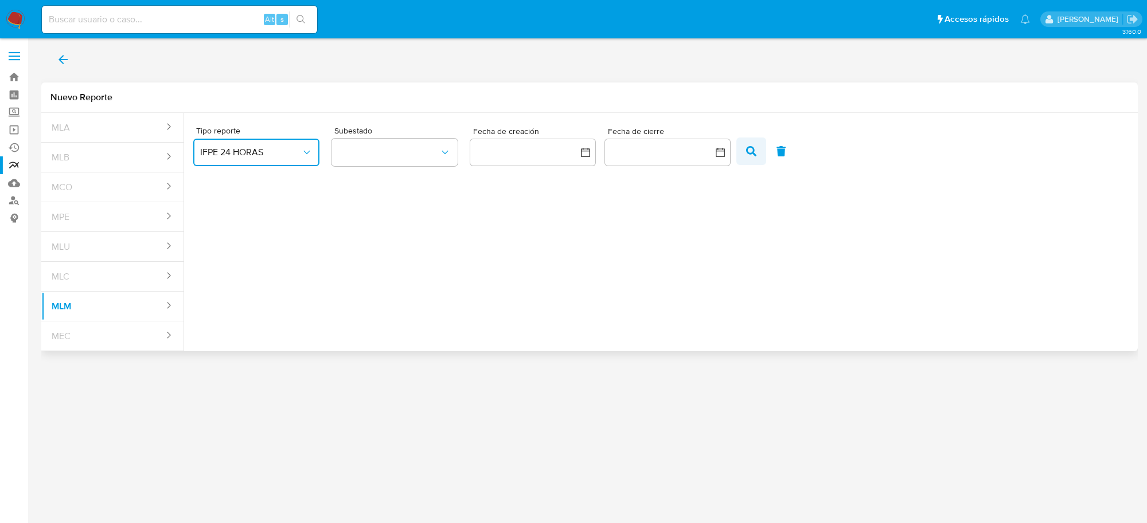
click at [750, 149] on icon "button" at bounding box center [751, 151] width 10 height 10
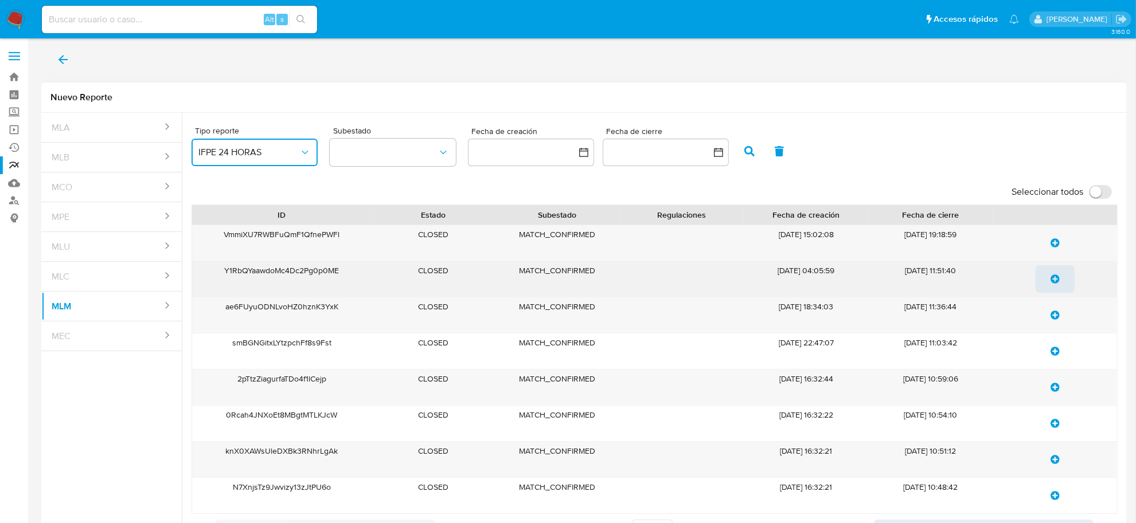
click at [1054, 279] on icon "update-list" at bounding box center [1054, 279] width 9 height 9
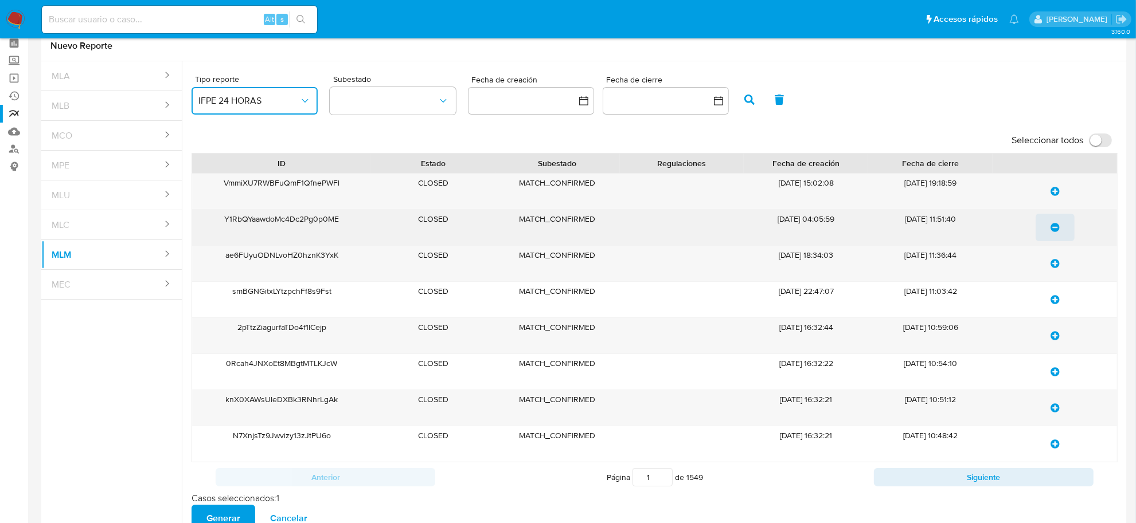
scroll to position [119, 0]
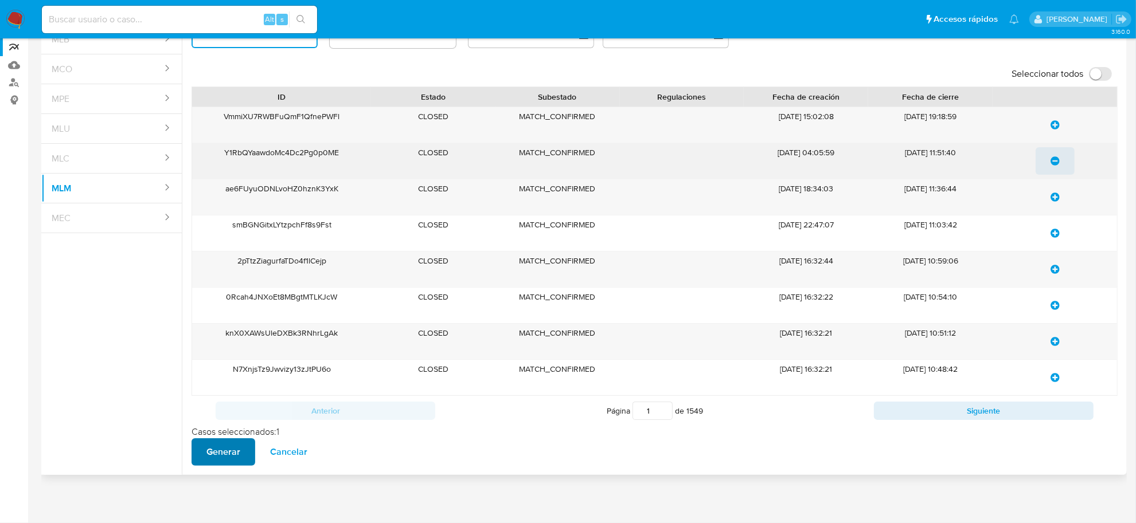
click at [201, 448] on button "Generar" at bounding box center [223, 453] width 64 height 28
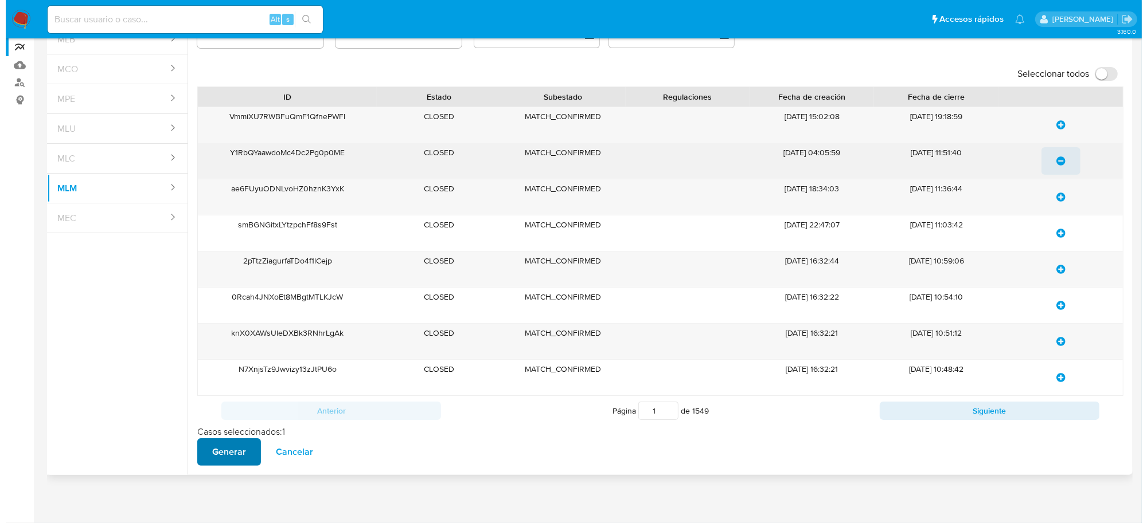
scroll to position [0, 0]
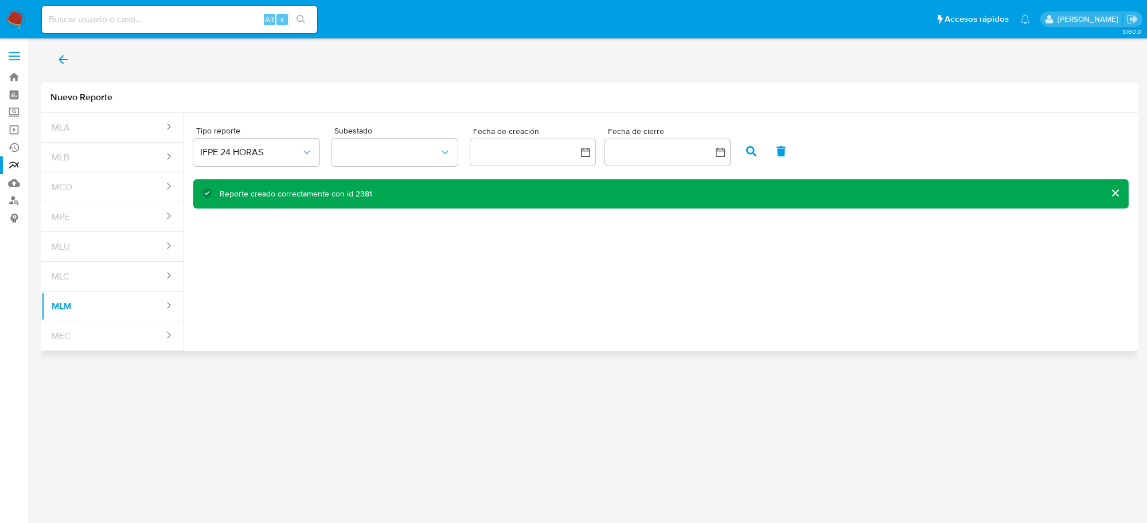
click at [1119, 188] on button "cerrar" at bounding box center [1115, 193] width 28 height 28
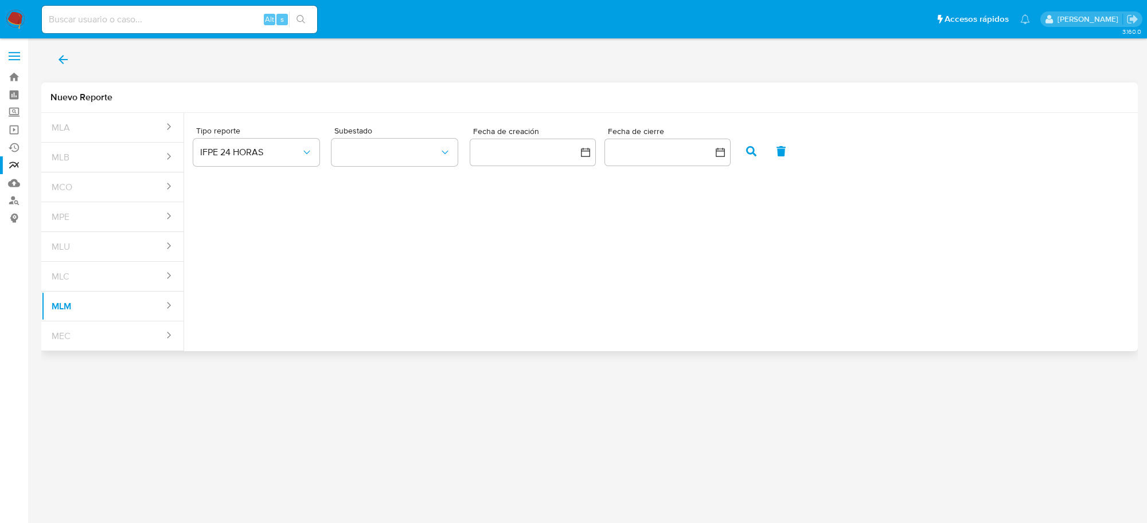
click at [56, 58] on icon "back" at bounding box center [63, 60] width 14 height 14
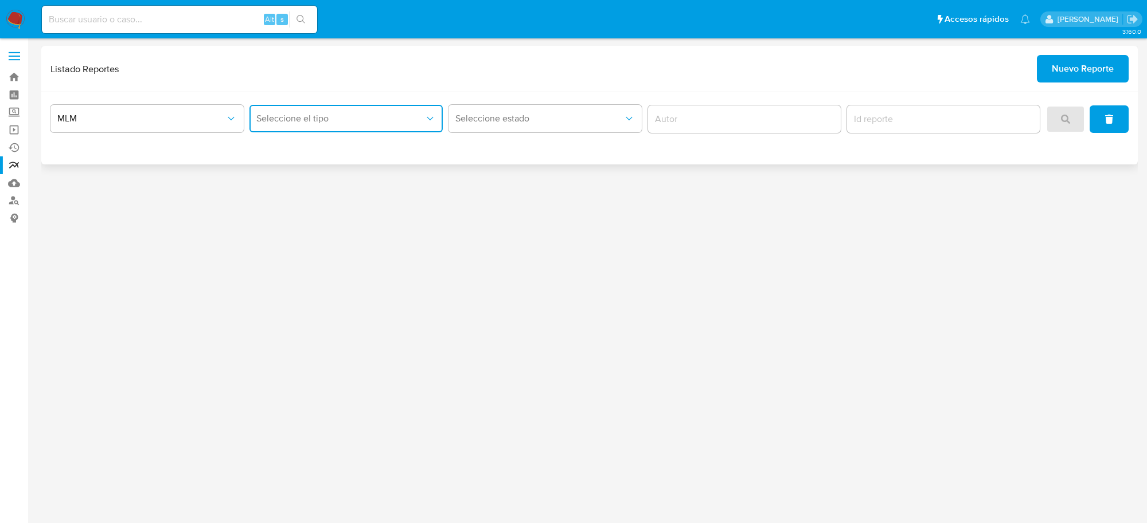
click at [374, 124] on button "Seleccione el tipo" at bounding box center [345, 119] width 193 height 28
click at [349, 153] on div "IFPE 24 HORAS" at bounding box center [342, 150] width 173 height 28
click at [1065, 124] on span "search" at bounding box center [1065, 119] width 9 height 25
click at [411, 122] on span "Seleccione el tipo" at bounding box center [340, 118] width 168 height 11
click at [353, 155] on div "IFPE 24 HORAS" at bounding box center [342, 150] width 173 height 28
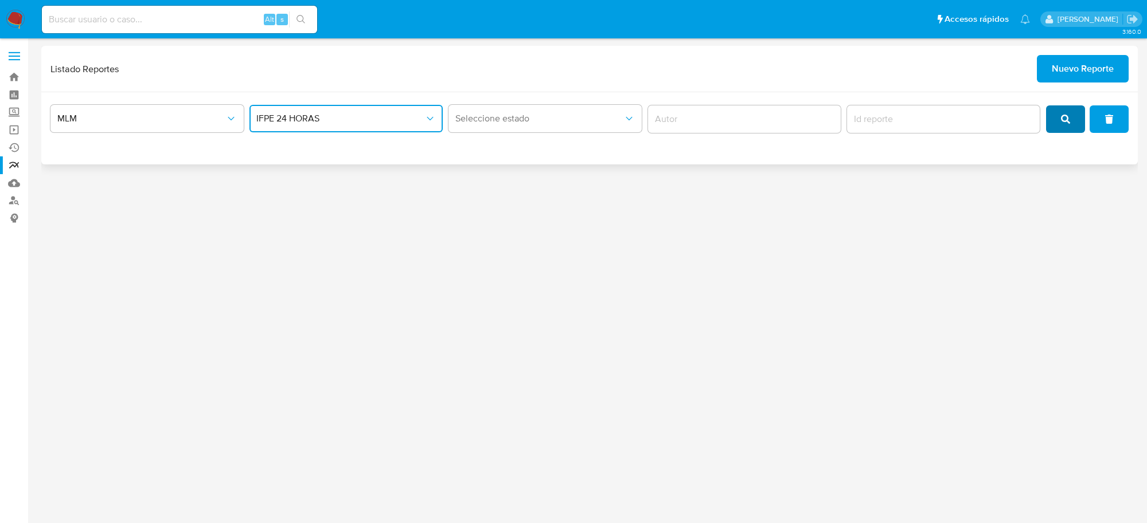
click at [1059, 130] on button "search" at bounding box center [1065, 119] width 39 height 28
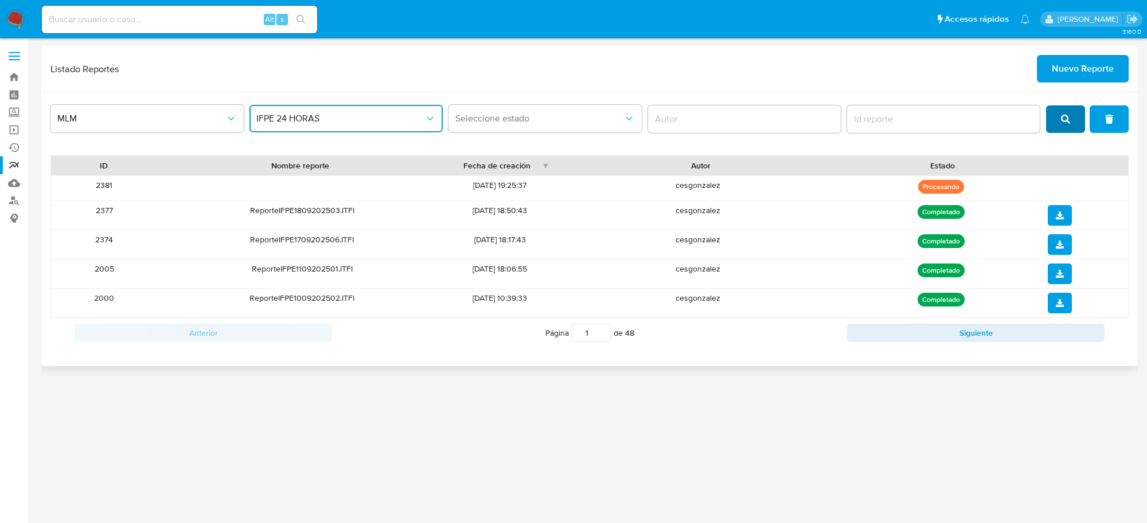
click at [1066, 114] on span "search" at bounding box center [1065, 119] width 9 height 25
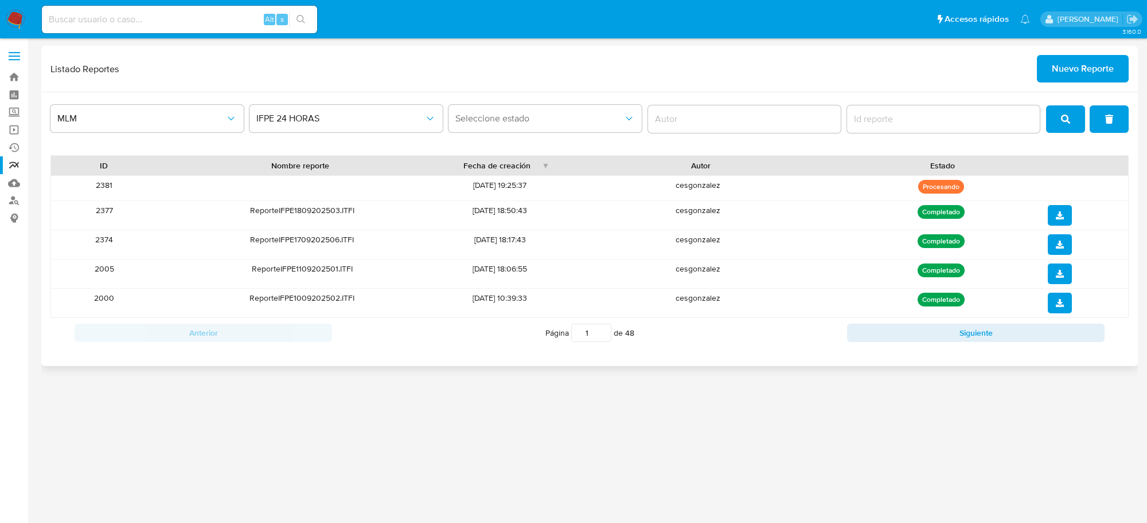
click at [1059, 129] on button "search" at bounding box center [1065, 119] width 39 height 28
click at [1064, 114] on span "search" at bounding box center [1065, 119] width 9 height 25
click at [1073, 114] on button "search" at bounding box center [1065, 119] width 39 height 28
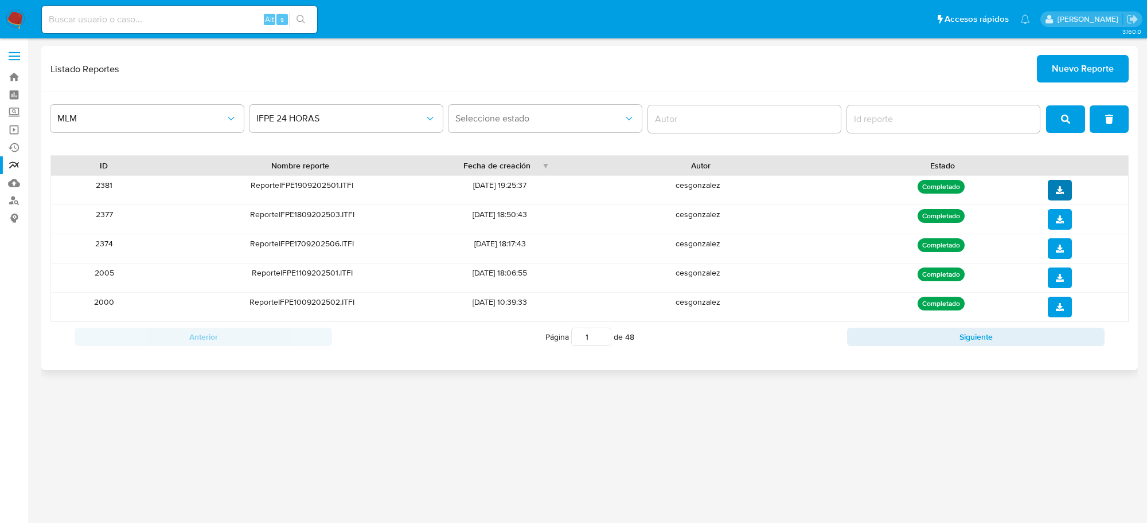
click at [1064, 186] on button "download" at bounding box center [1059, 190] width 24 height 21
click at [0, 16] on nav "Pausado Ver notificaciones Alt s Accesos rápidos Presiona las siguientes teclas…" at bounding box center [573, 19] width 1147 height 38
